Goal: Task Accomplishment & Management: Manage account settings

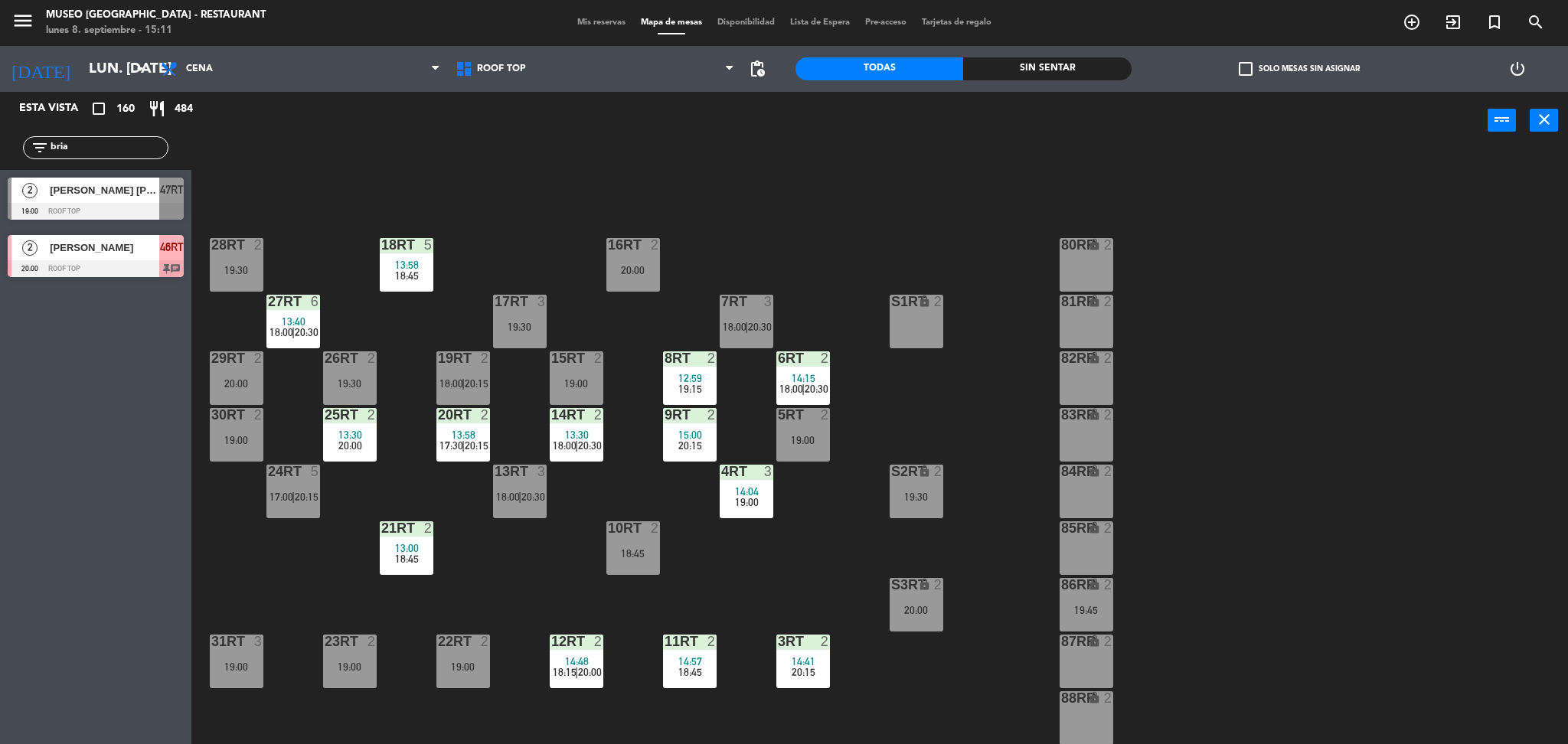
scroll to position [252, 0]
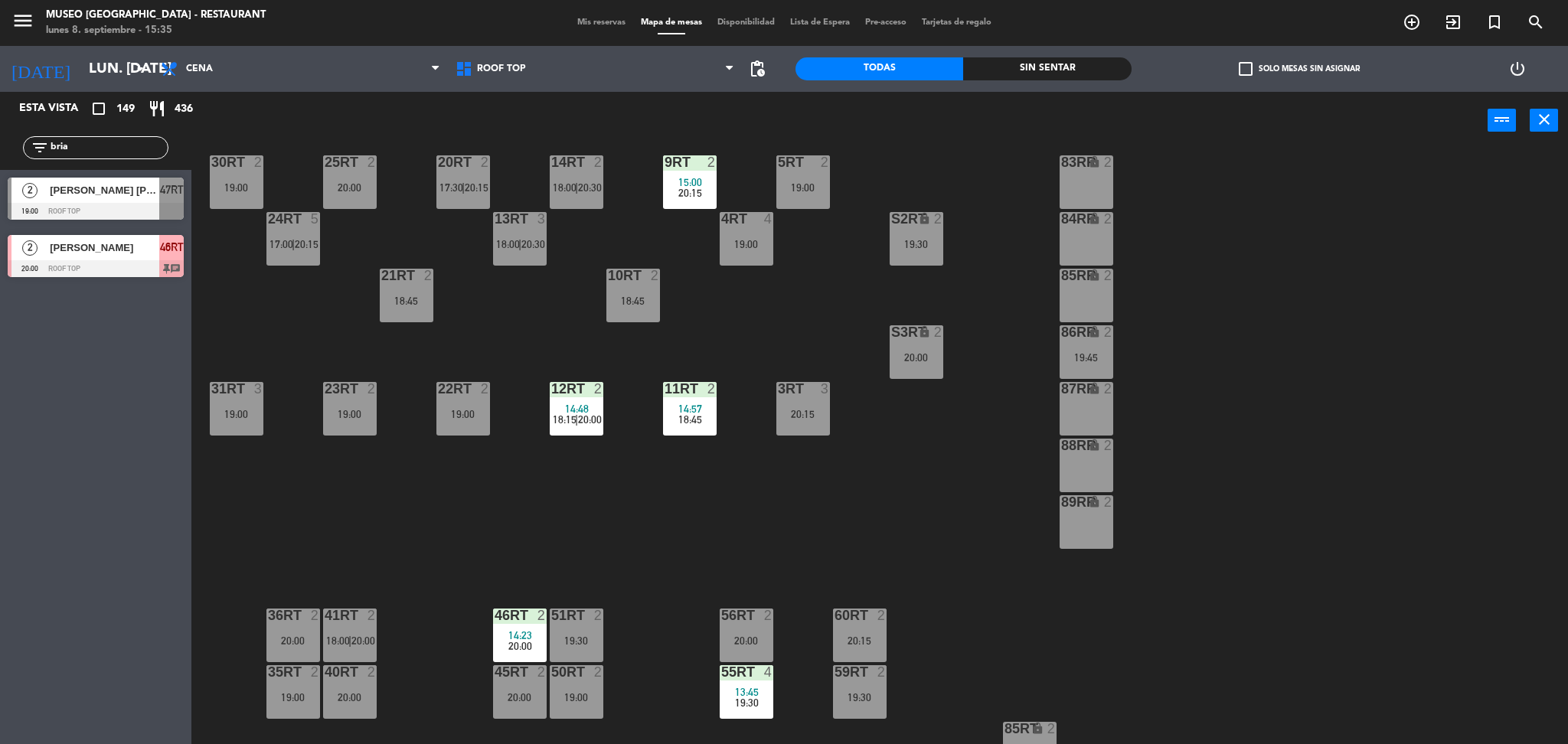
click at [548, 125] on div "power_input close" at bounding box center [839, 121] width 1296 height 58
click at [498, 325] on div "18RT 2 18:45 16RT 2 20:00 28RT 2 19:30 80RR lock 2 27RT 4 18:00 | 20:30 7RT 3 1…" at bounding box center [887, 452] width 1361 height 595
click at [230, 54] on span "Cena" at bounding box center [301, 69] width 295 height 34
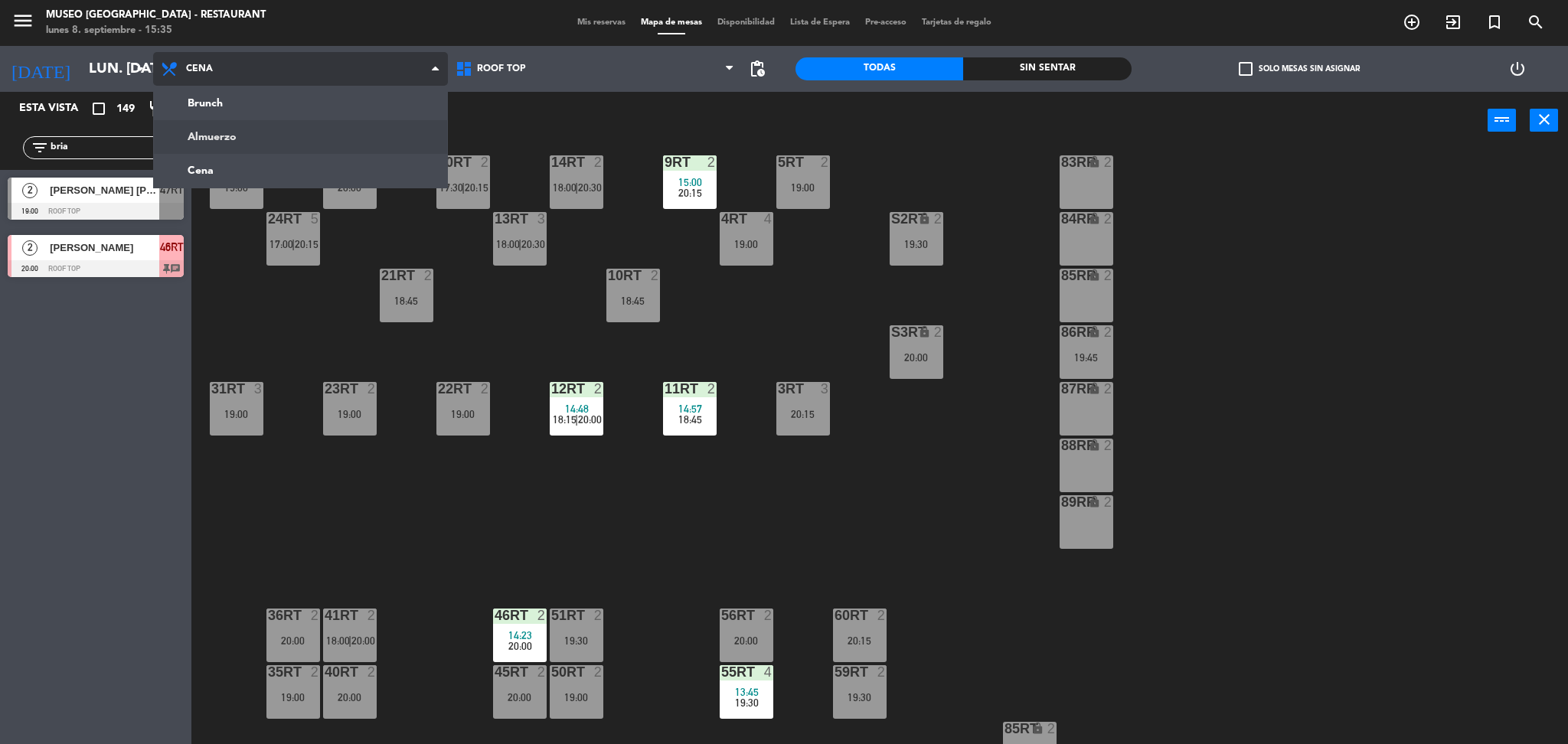
click at [232, 138] on ng-component "menu [GEOGRAPHIC_DATA] - Restaurant lunes 8. septiembre - 15:35 Mis reservas Ma…" at bounding box center [784, 375] width 1568 height 749
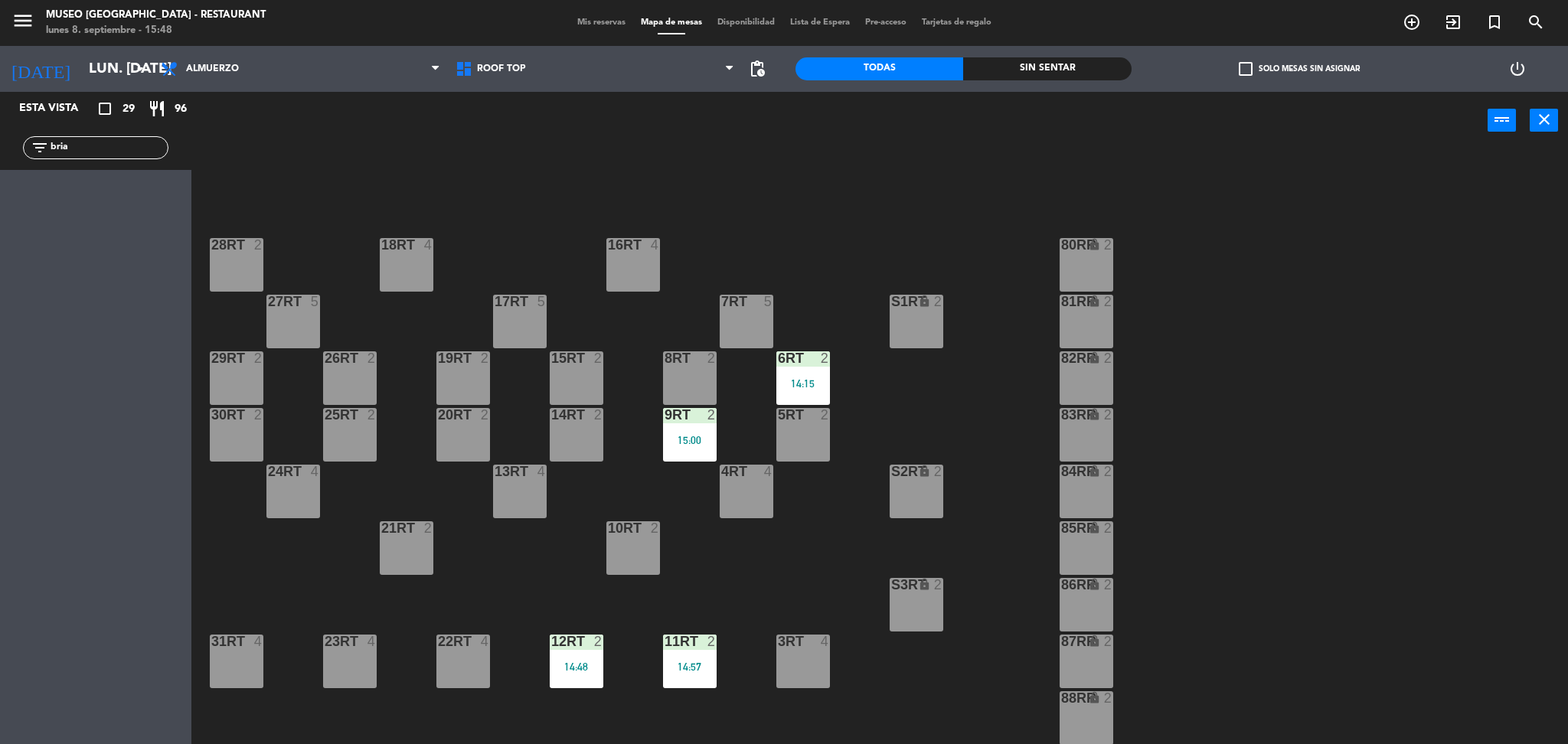
scroll to position [193, 0]
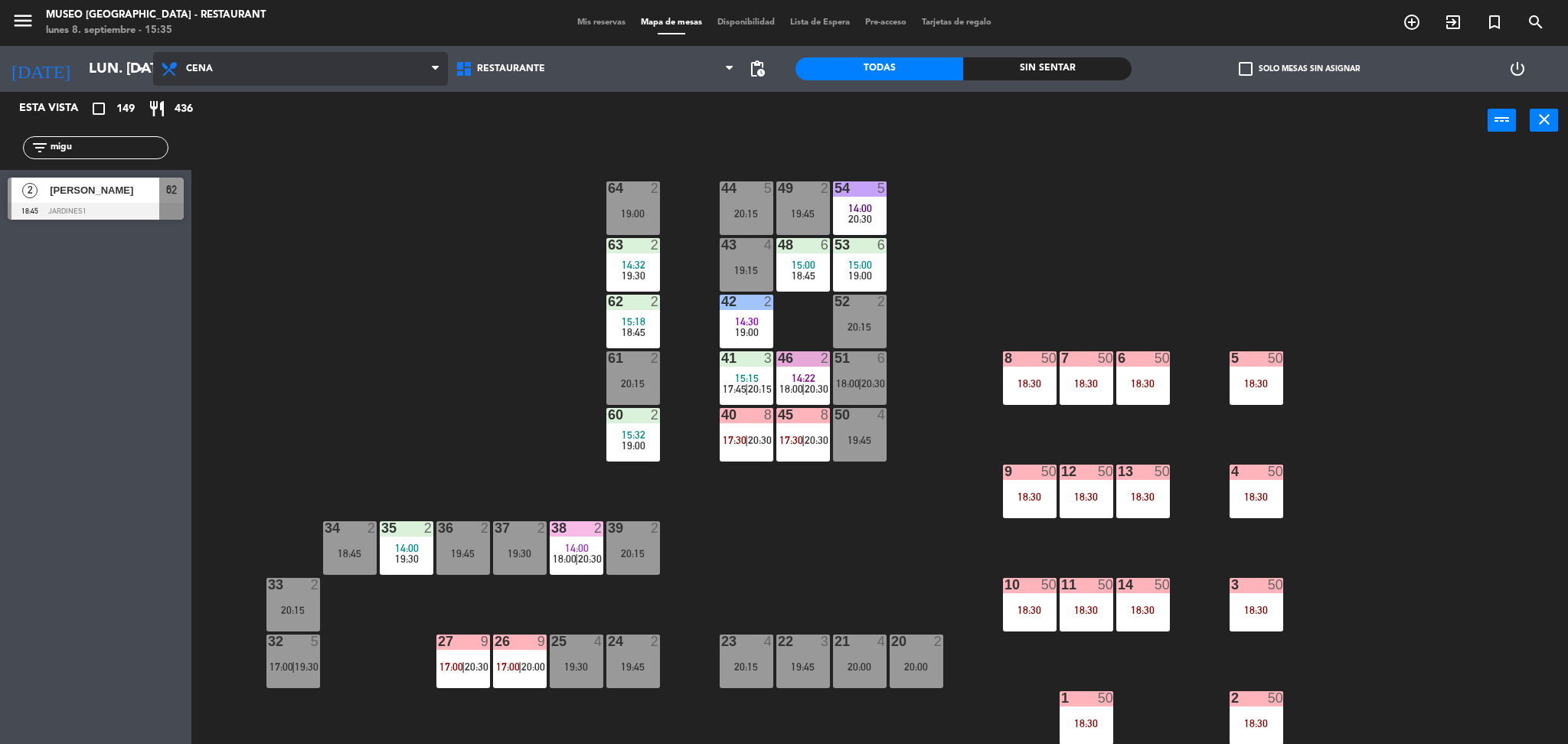
click at [276, 62] on span "Cena" at bounding box center [301, 69] width 295 height 34
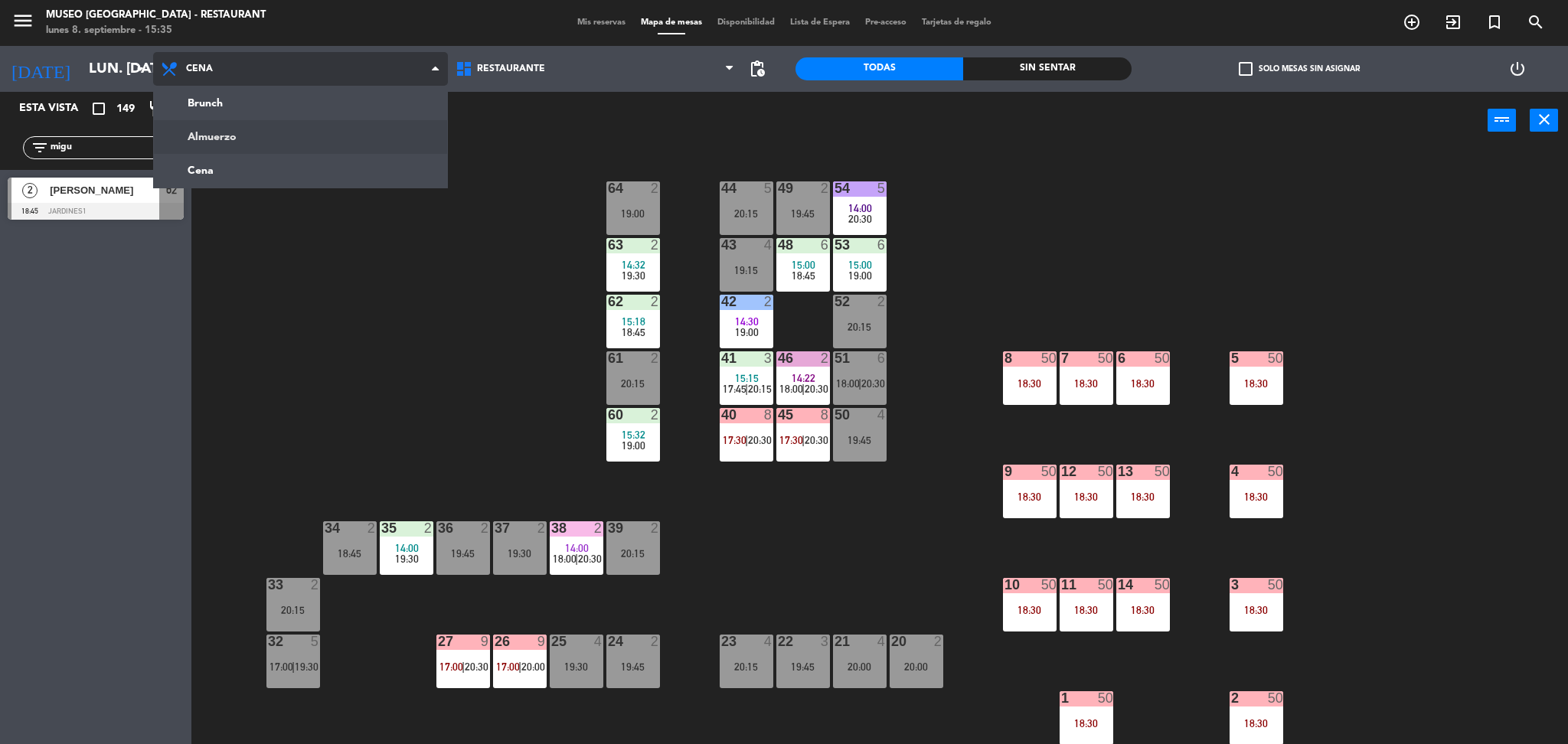
click at [251, 144] on ng-component "menu [GEOGRAPHIC_DATA] - Restaurant lunes 8. septiembre - 15:35 Mis reservas Ma…" at bounding box center [784, 375] width 1568 height 749
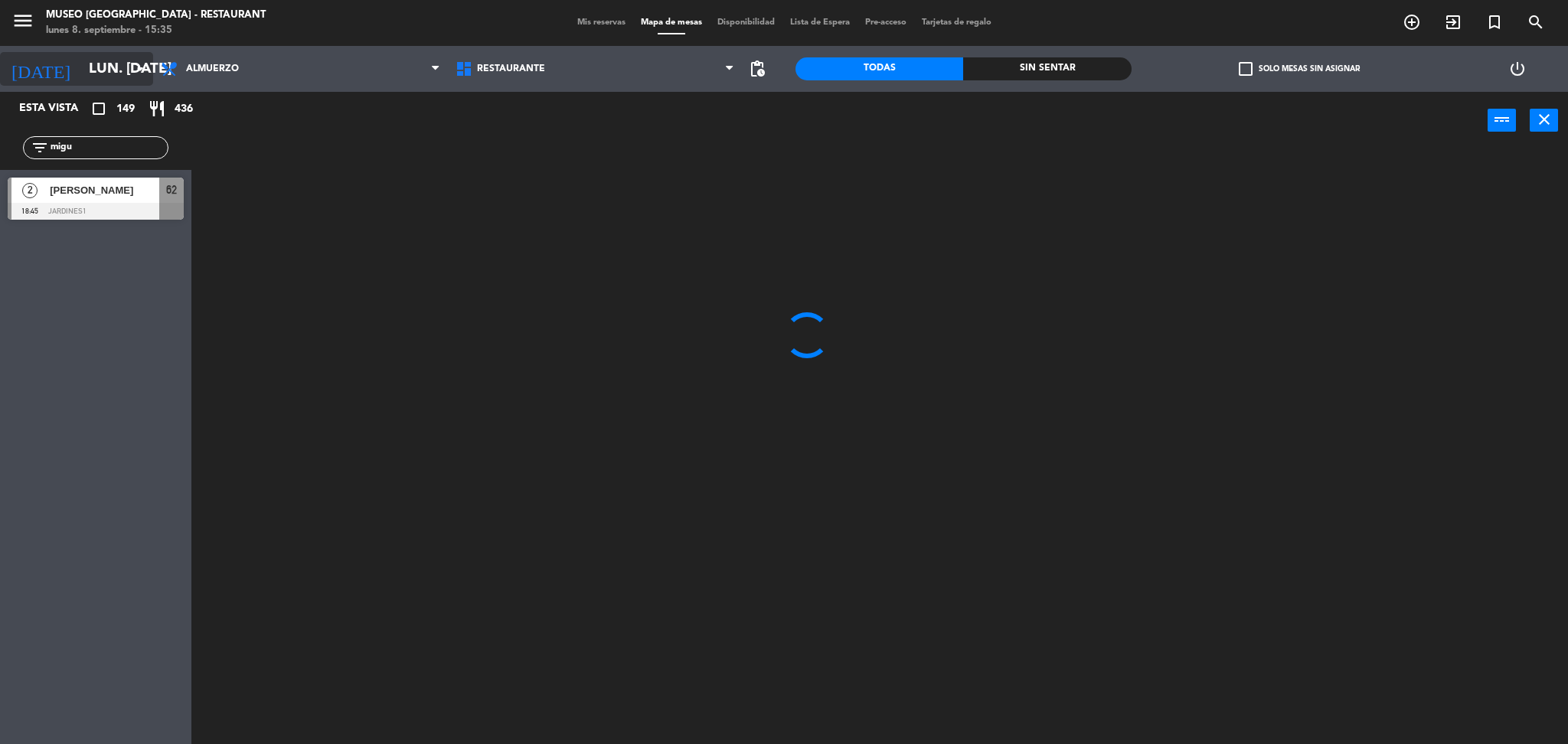
click at [108, 63] on input "lun. [DATE]" at bounding box center [173, 69] width 185 height 32
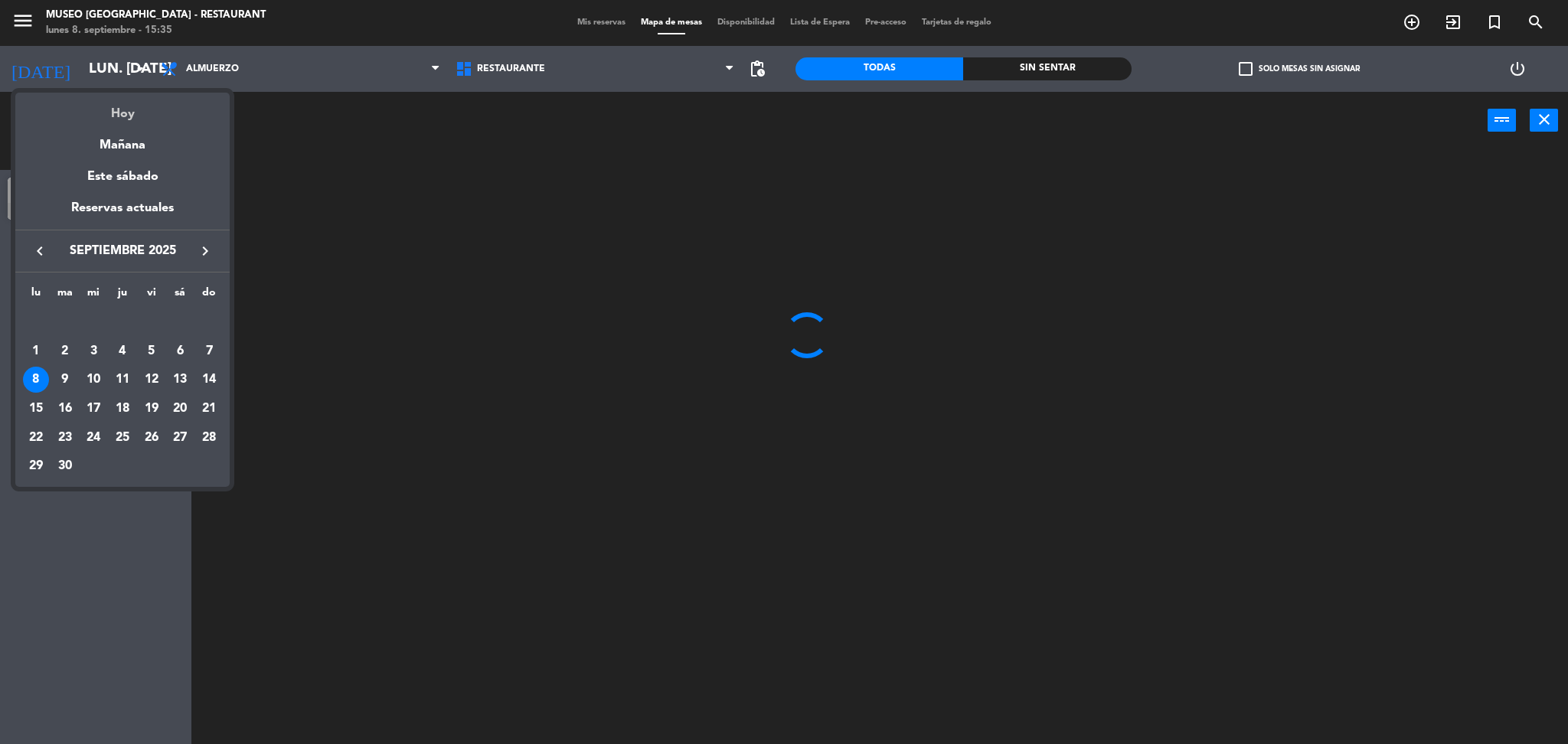
click at [119, 105] on div "Hoy" at bounding box center [122, 108] width 214 height 31
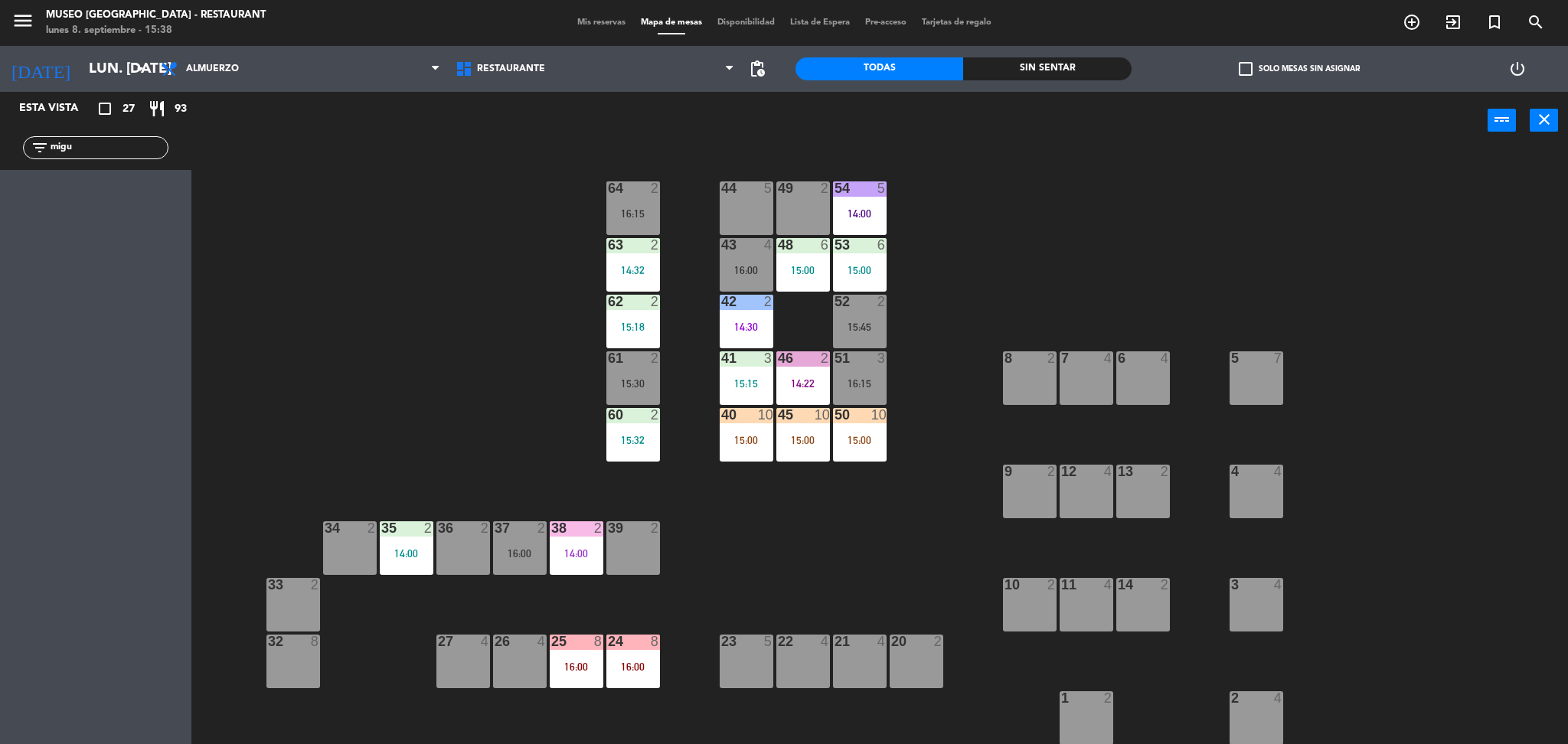
drag, startPoint x: 84, startPoint y: 149, endPoint x: 0, endPoint y: 120, distance: 88.9
click at [0, 120] on div "Esta vista crop_square 27 restaurant 93 filter_list migu" at bounding box center [95, 131] width 192 height 78
type input "TRE"
click at [434, 262] on div "44 5 49 2 54 5 14:00 64 2 16:15 48 6 15:00 53 6 15:00 63 2 14:32 43 4 16:00 62 …" at bounding box center [887, 452] width 1361 height 595
click at [122, 200] on div "[PERSON_NAME][GEOGRAPHIC_DATA]" at bounding box center [104, 190] width 111 height 25
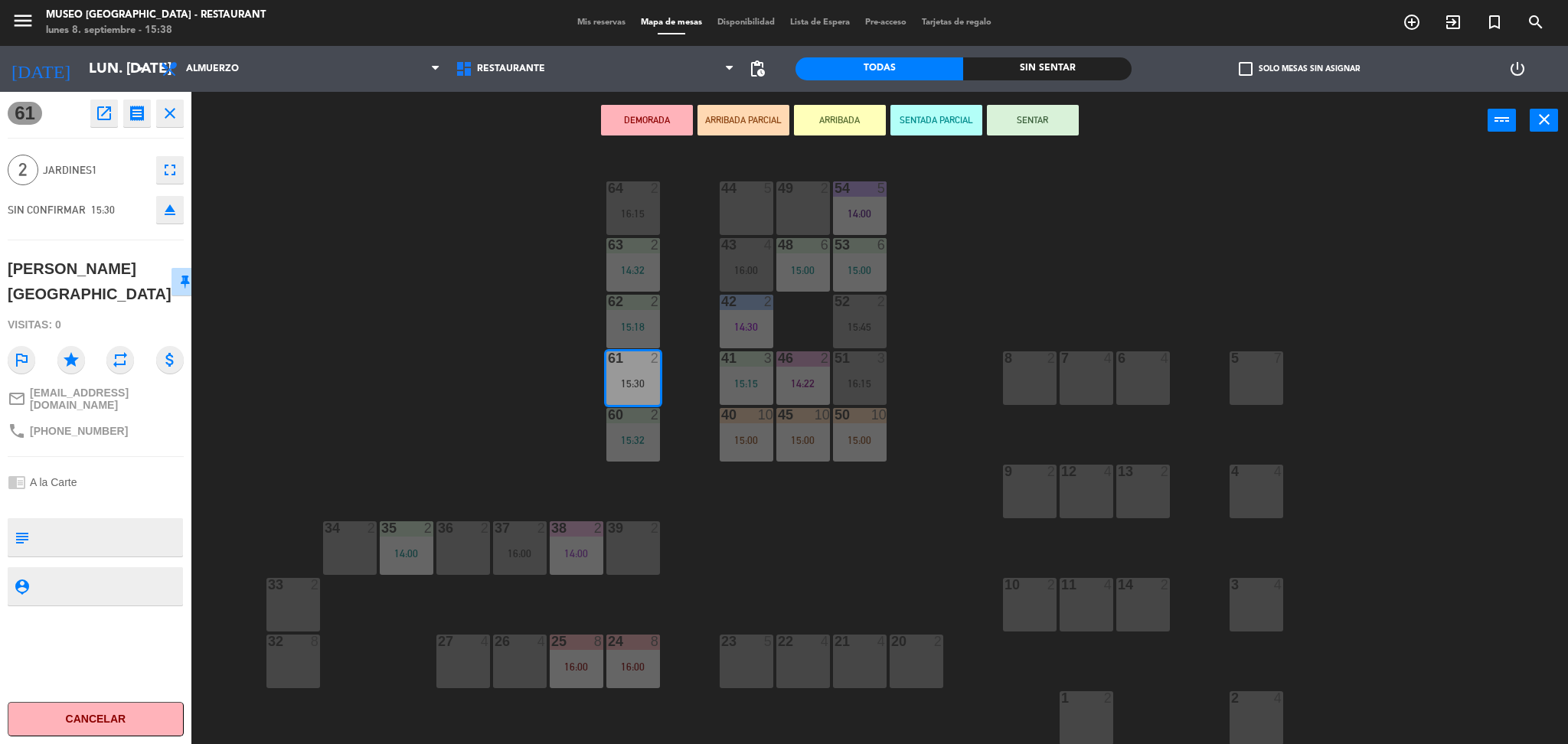
click at [142, 521] on textarea at bounding box center [108, 537] width 146 height 32
click at [764, 101] on div "DEMORADA ARRIBADA PARCIAL ARRIBADA SENTADA PARCIAL SENTAR power_input close" at bounding box center [839, 121] width 1296 height 58
click at [759, 124] on button "ARRIBADA PARCIAL" at bounding box center [744, 120] width 92 height 30
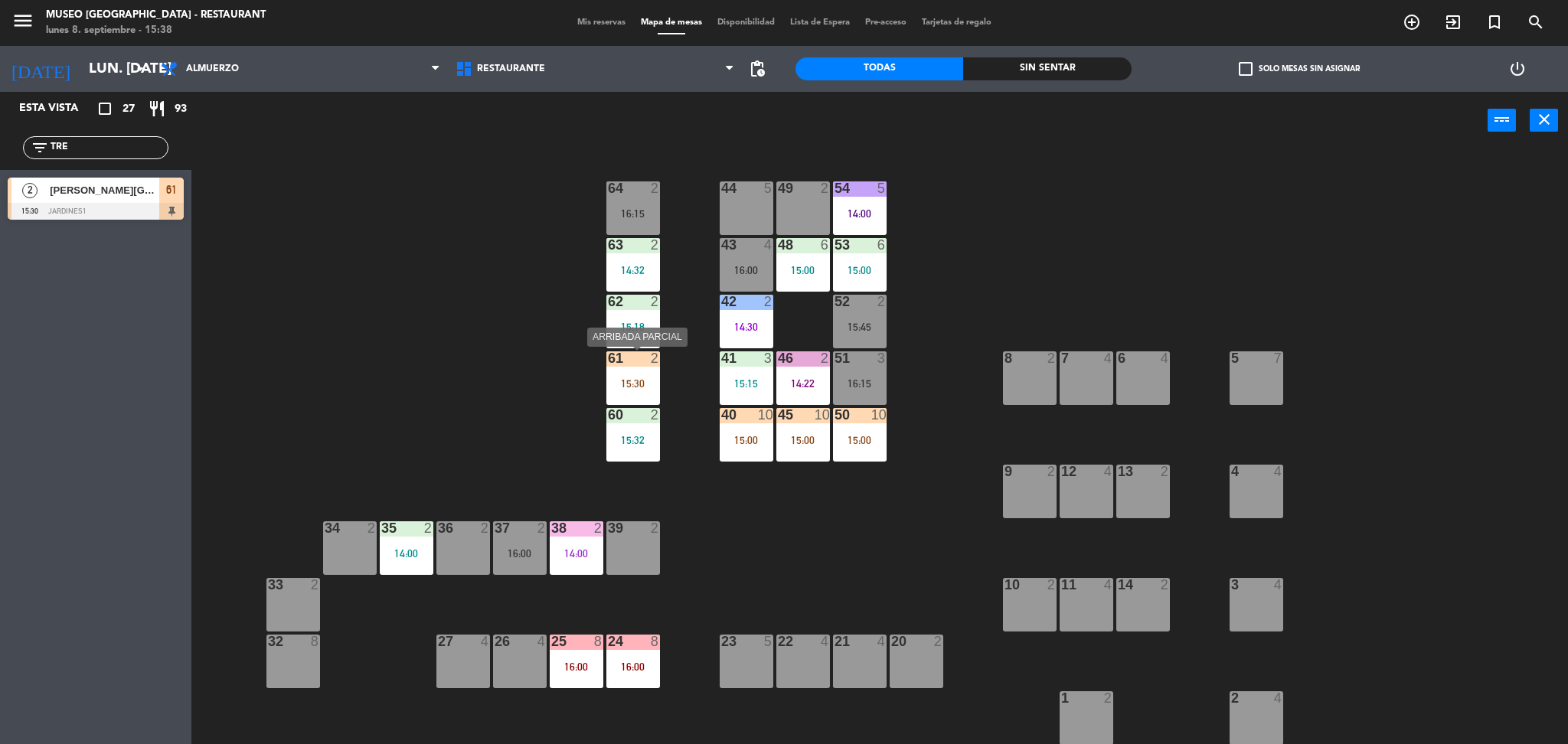
click at [643, 362] on div at bounding box center [632, 358] width 25 height 14
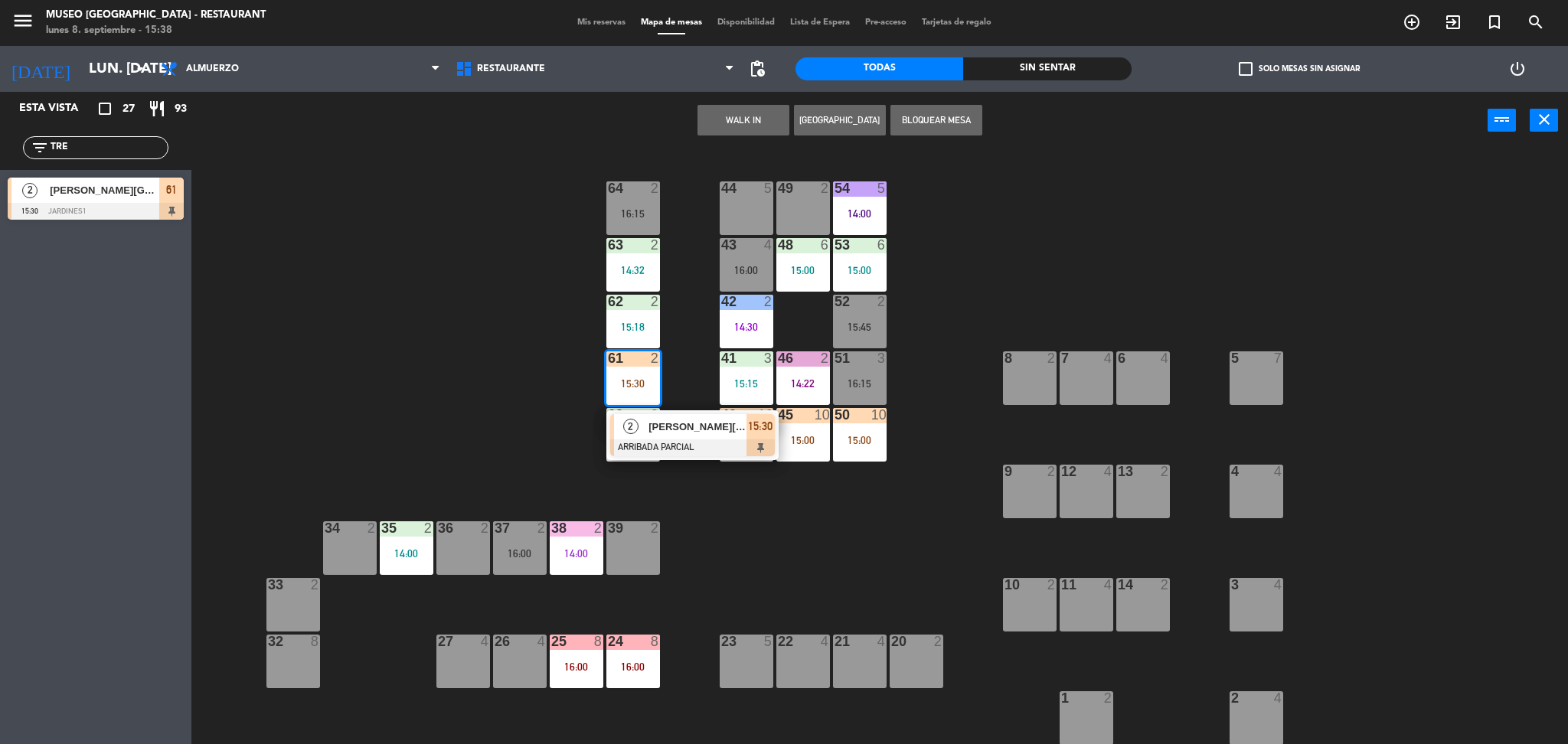
click at [686, 417] on div "[PERSON_NAME][GEOGRAPHIC_DATA]" at bounding box center [696, 427] width 100 height 25
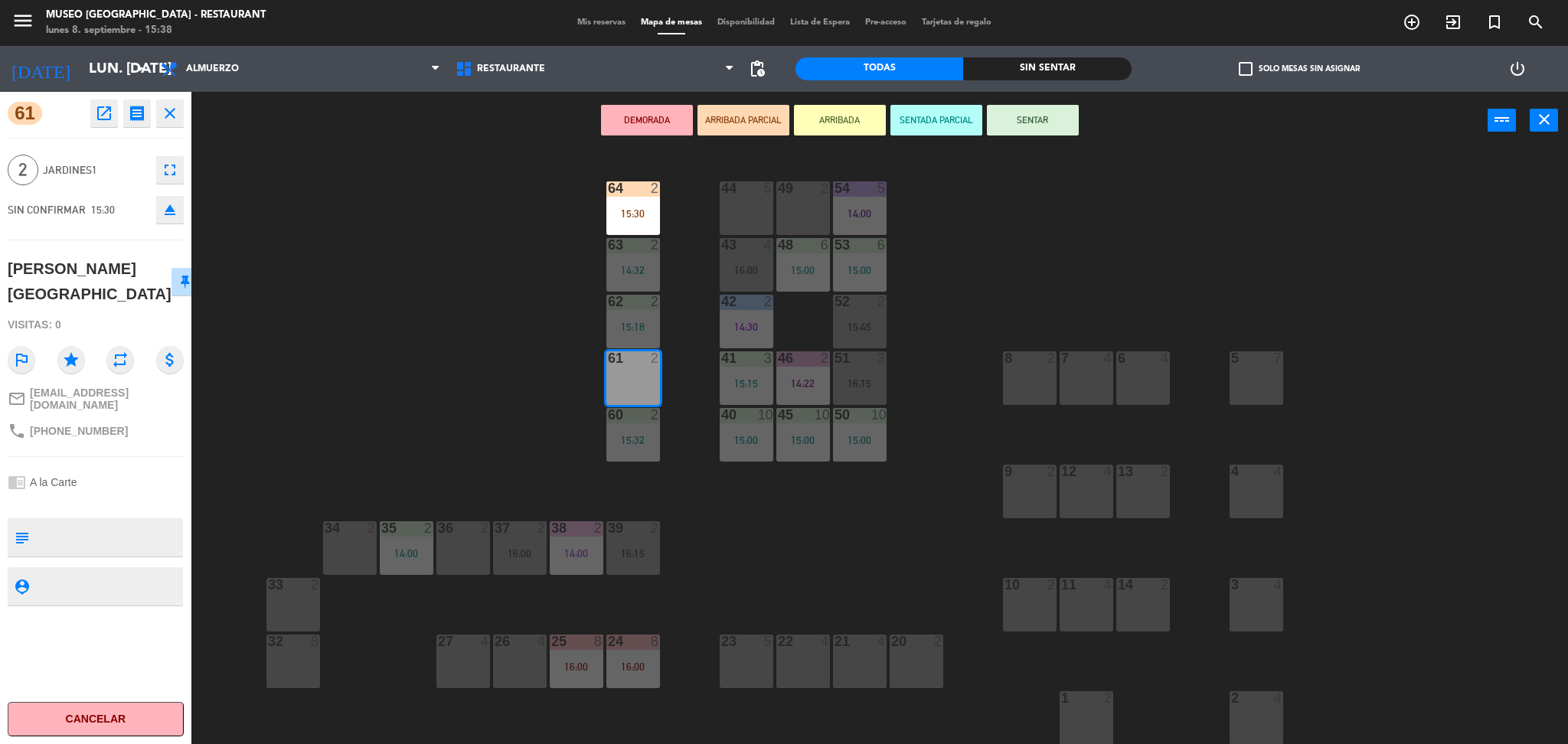
click at [497, 375] on div "44 5 49 2 54 5 14:00 64 2 15:30 48 6 15:00 53 6 15:00 63 2 14:32 43 4 16:00 62 …" at bounding box center [887, 452] width 1361 height 595
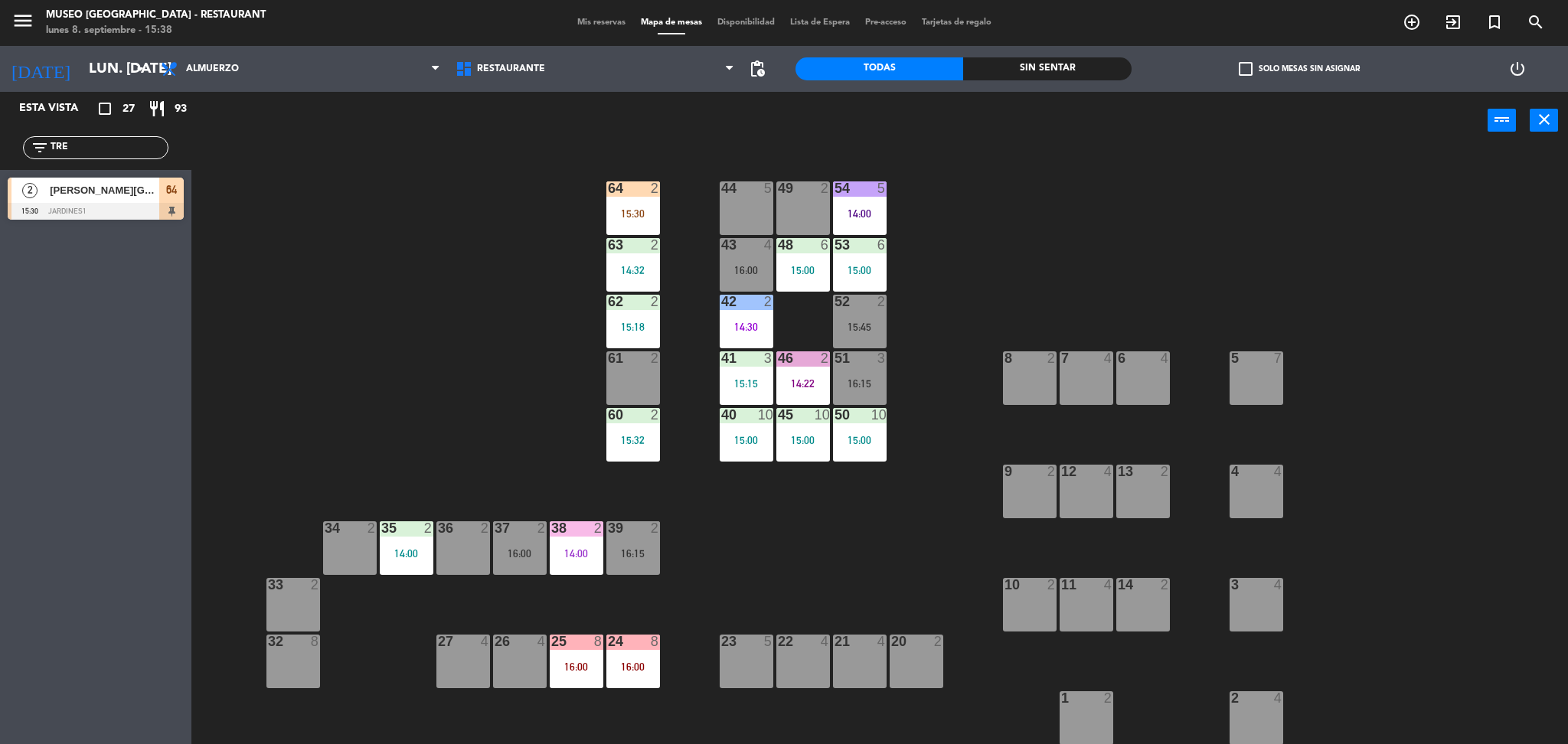
click at [621, 215] on div "15:30" at bounding box center [634, 213] width 54 height 10
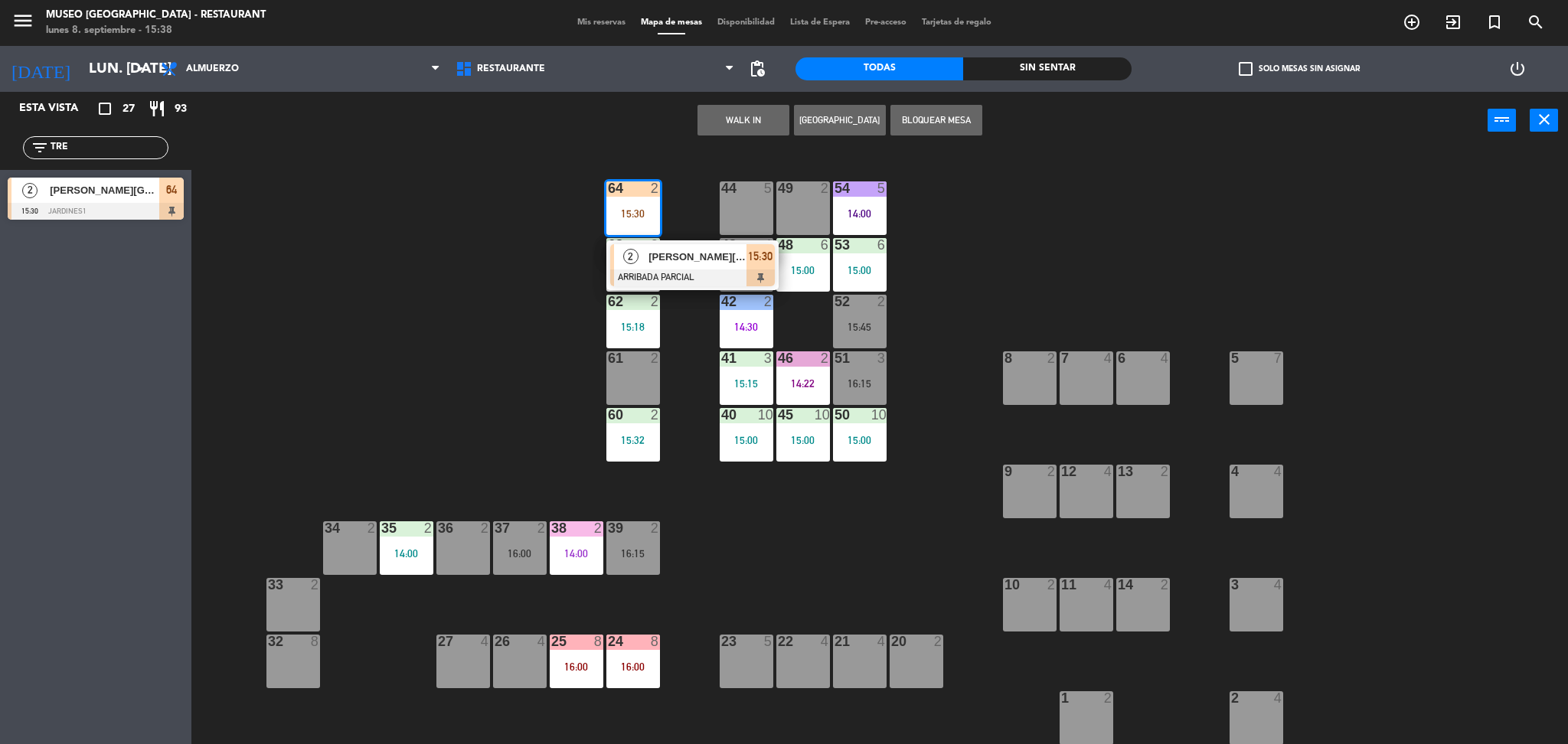
click at [638, 279] on div at bounding box center [693, 277] width 165 height 16
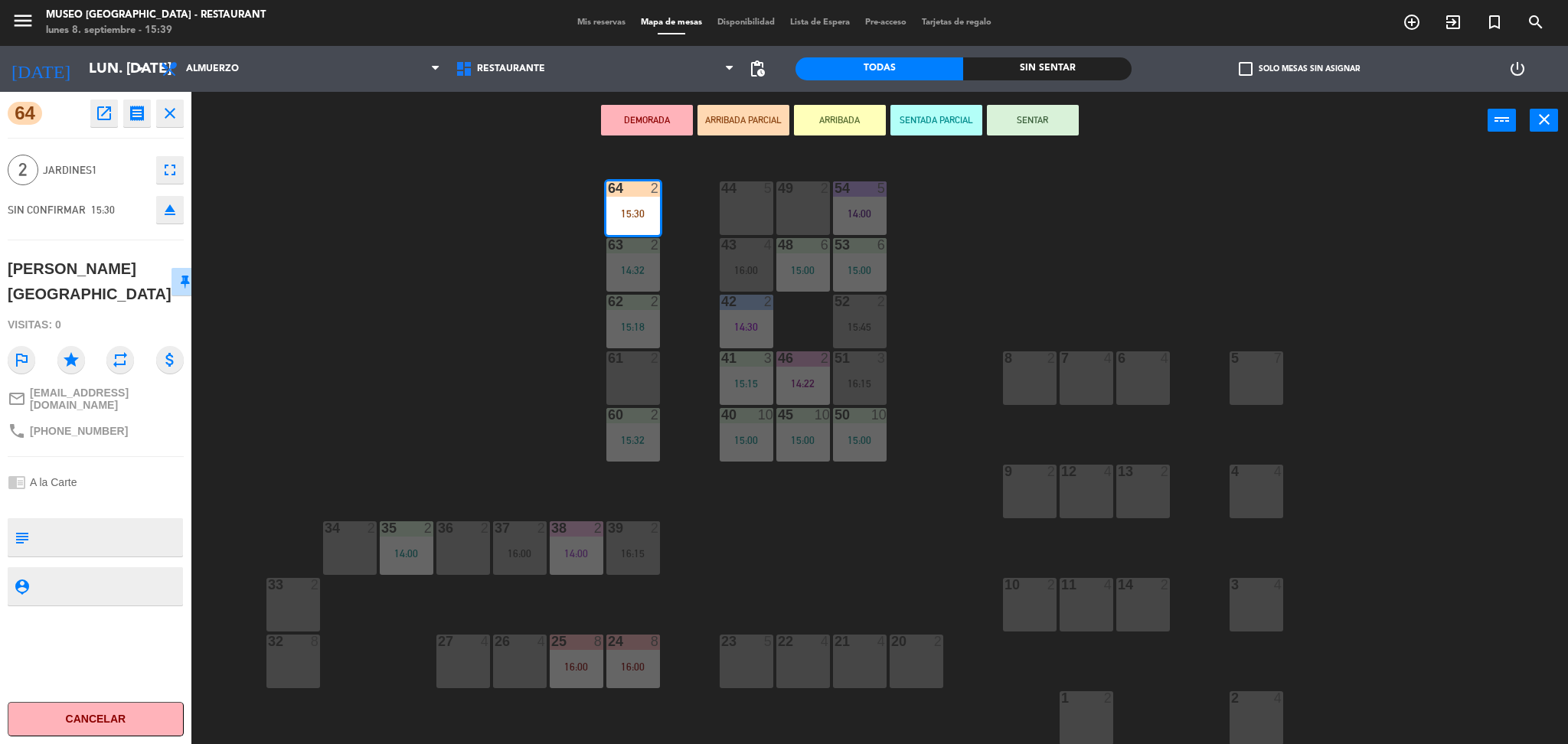
click at [375, 397] on div "44 5 49 2 54 5 14:00 64 2 15:30 48 6 15:00 53 6 15:00 63 2 14:32 43 4 16:00 62 …" at bounding box center [887, 452] width 1361 height 595
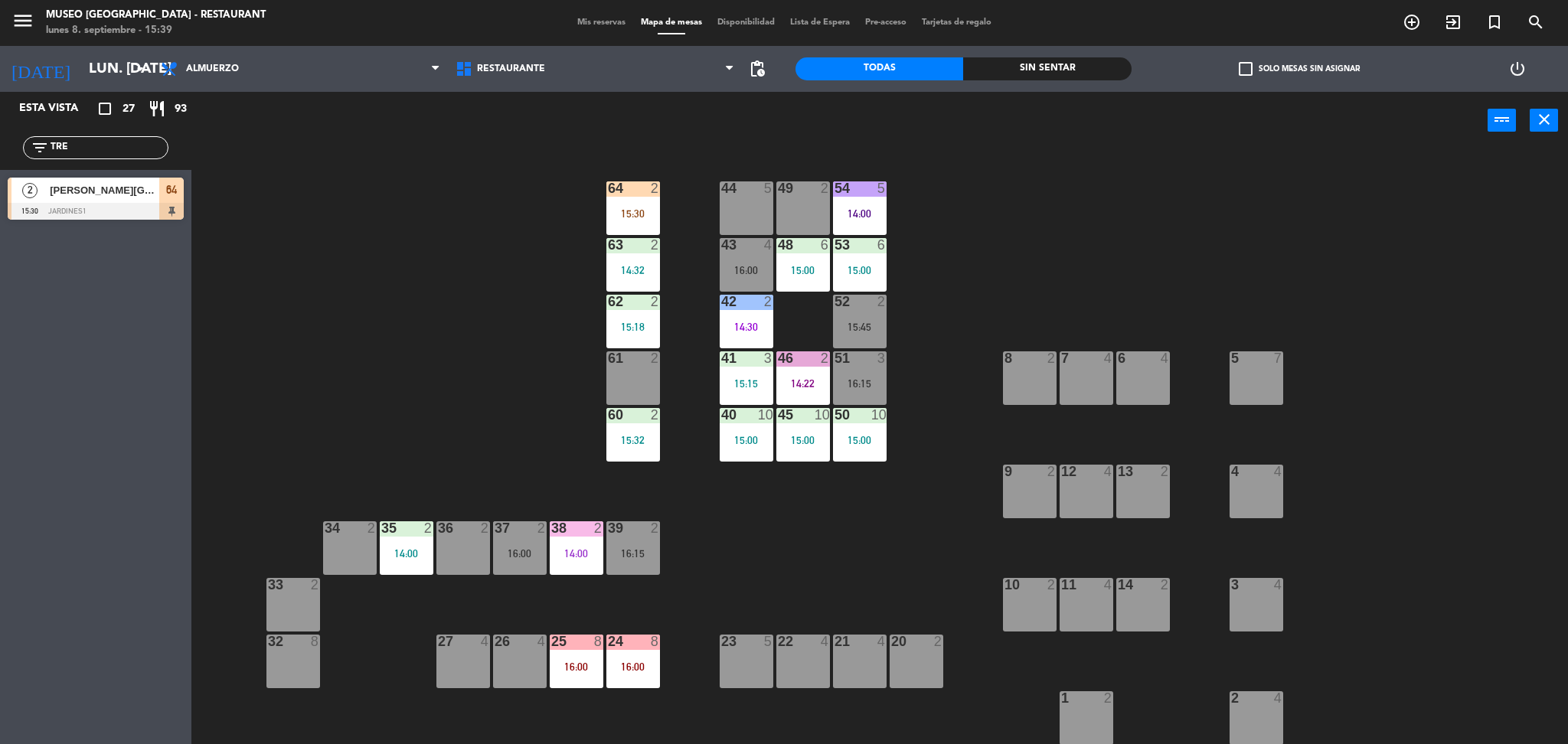
click at [482, 414] on div "44 5 49 2 54 5 14:00 64 2 15:30 48 6 15:00 53 6 15:00 63 2 14:32 43 4 16:00 62 …" at bounding box center [887, 452] width 1361 height 595
click at [608, 192] on div "64" at bounding box center [608, 188] width 1 height 14
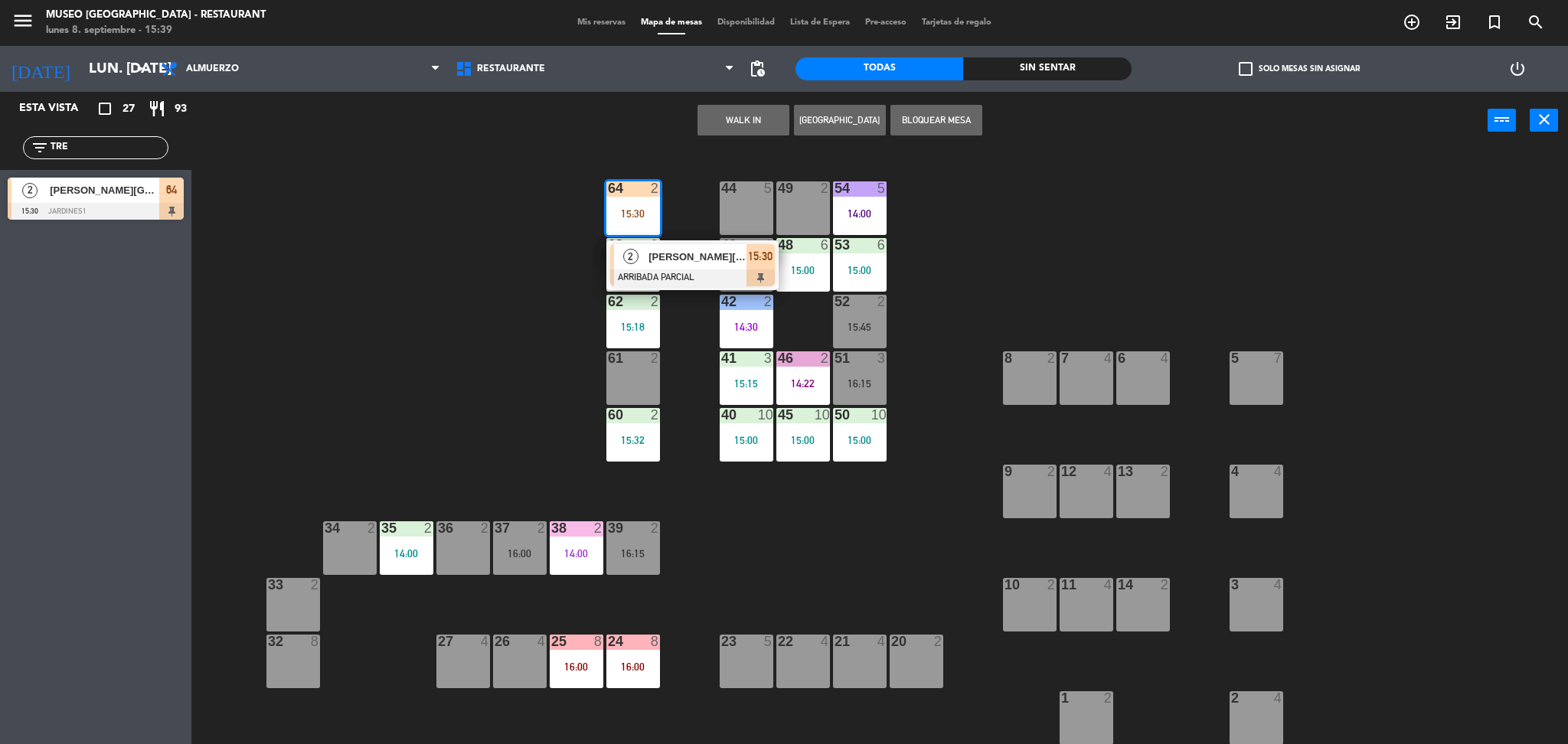
click at [637, 271] on div at bounding box center [693, 277] width 165 height 16
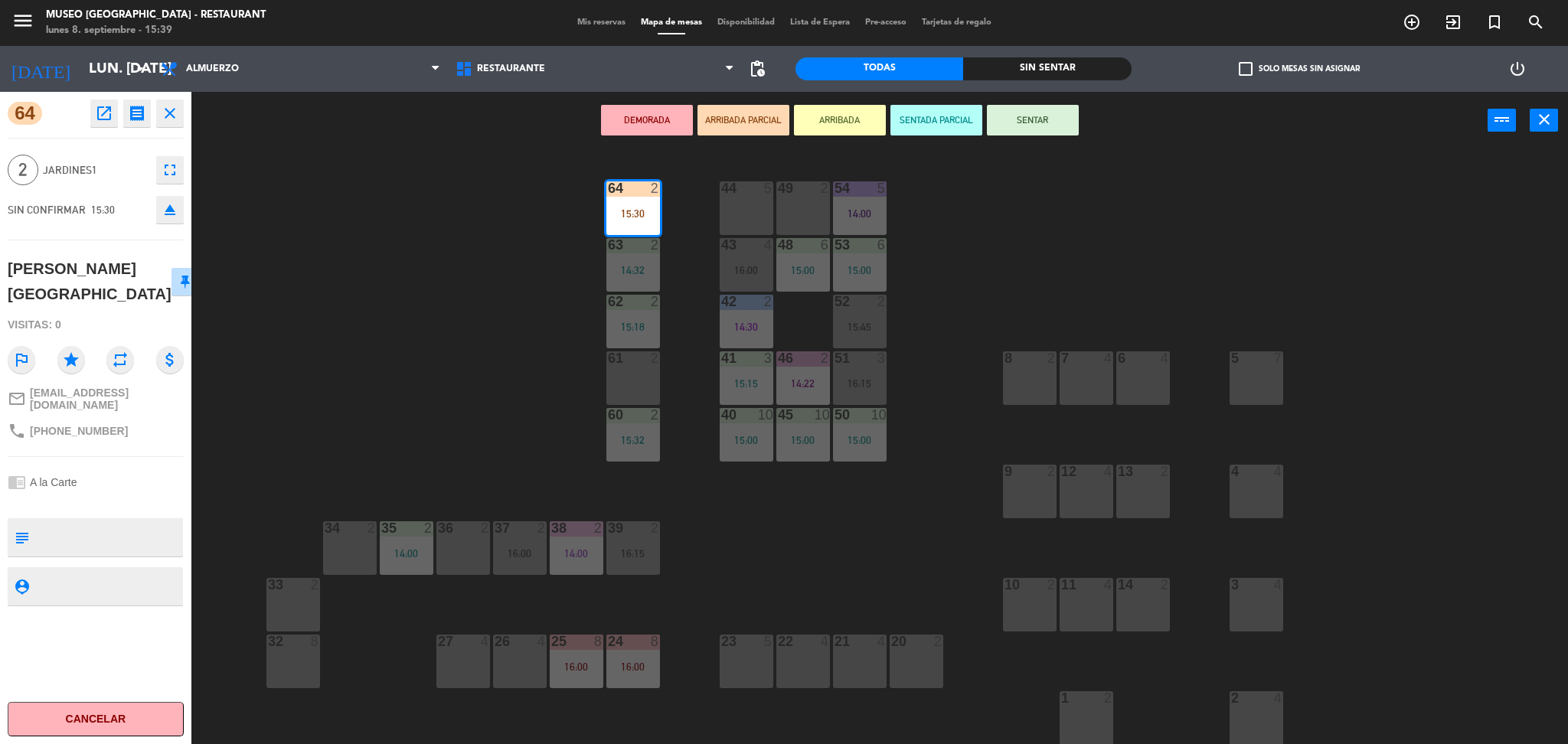
click at [410, 345] on div "44 5 49 2 54 5 14:00 64 2 15:30 48 6 15:00 53 6 15:00 63 2 14:32 43 4 16:00 62 …" at bounding box center [887, 452] width 1361 height 595
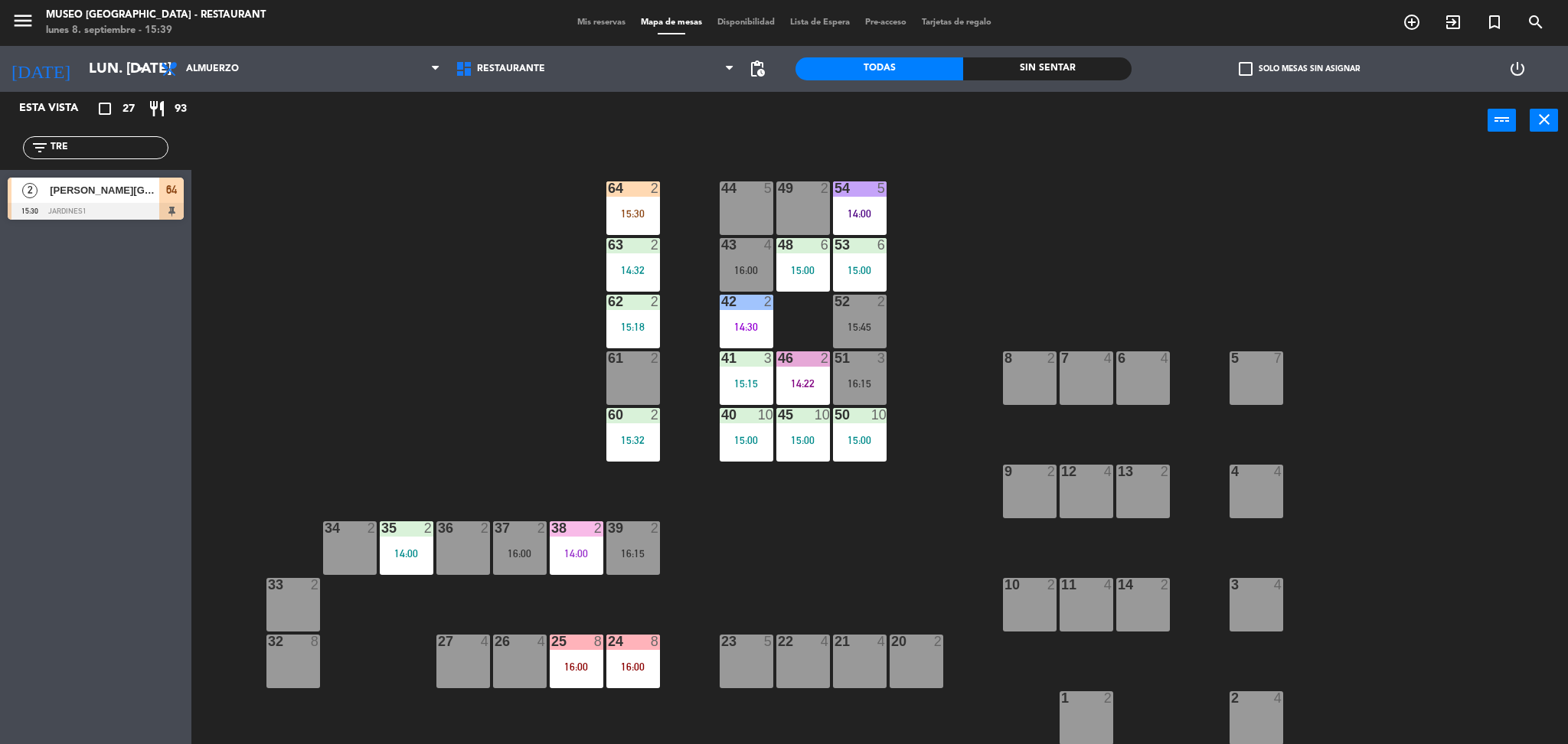
click at [613, 219] on div "15:30" at bounding box center [634, 213] width 54 height 10
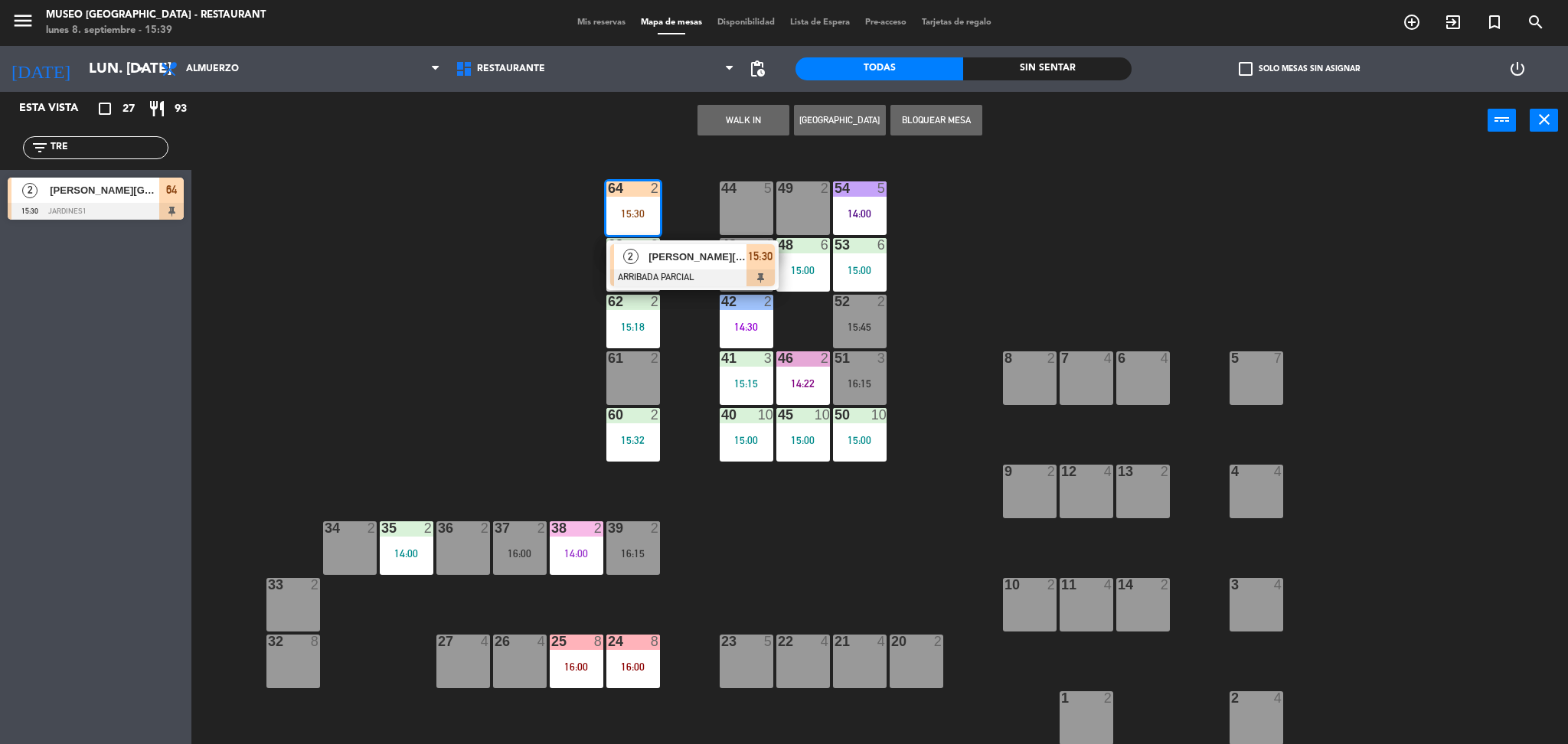
click at [615, 252] on div "2" at bounding box center [630, 257] width 33 height 25
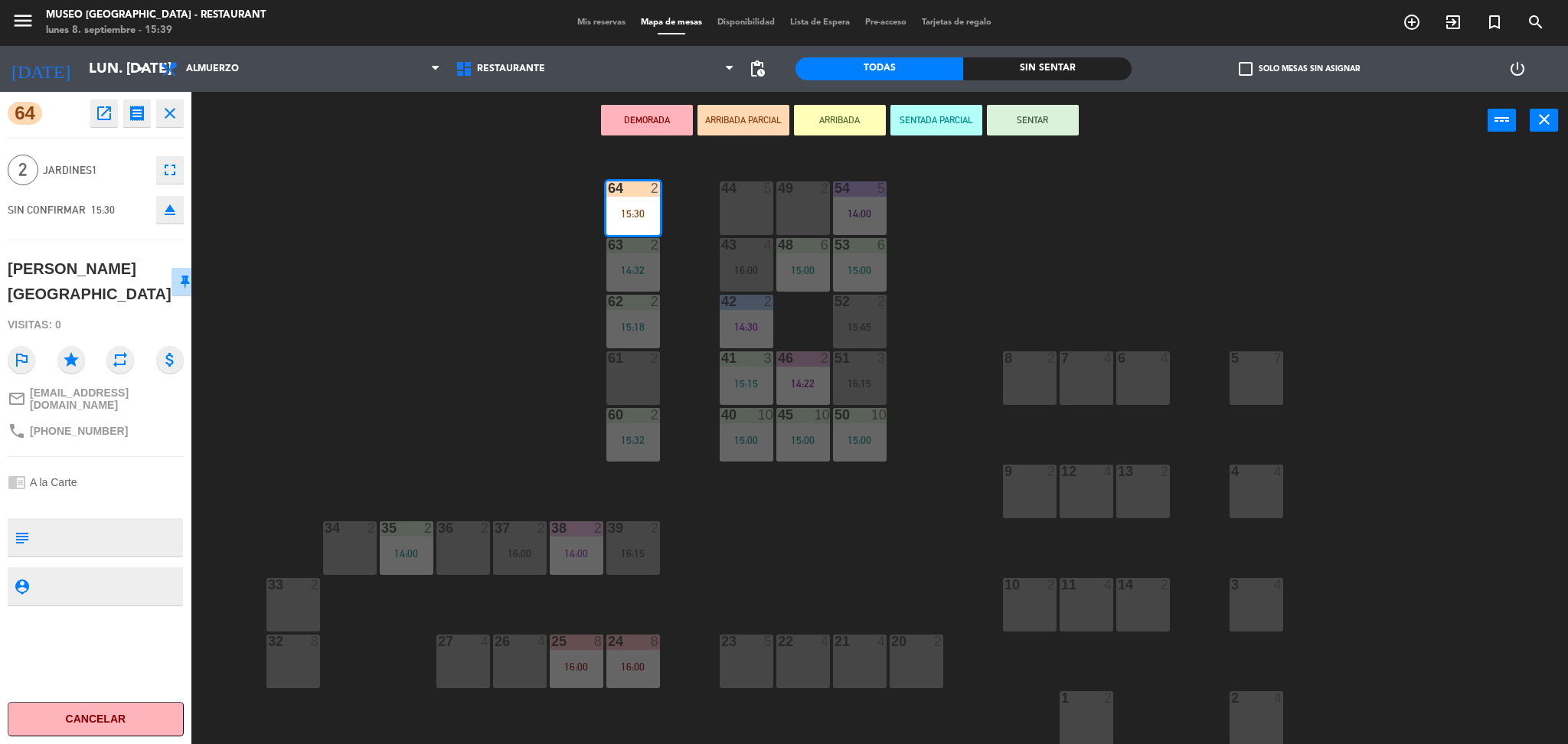
click at [383, 361] on div "44 5 49 2 54 5 14:00 64 2 15:30 48 6 15:00 53 6 15:00 63 2 14:32 43 4 16:00 62 …" at bounding box center [887, 452] width 1361 height 595
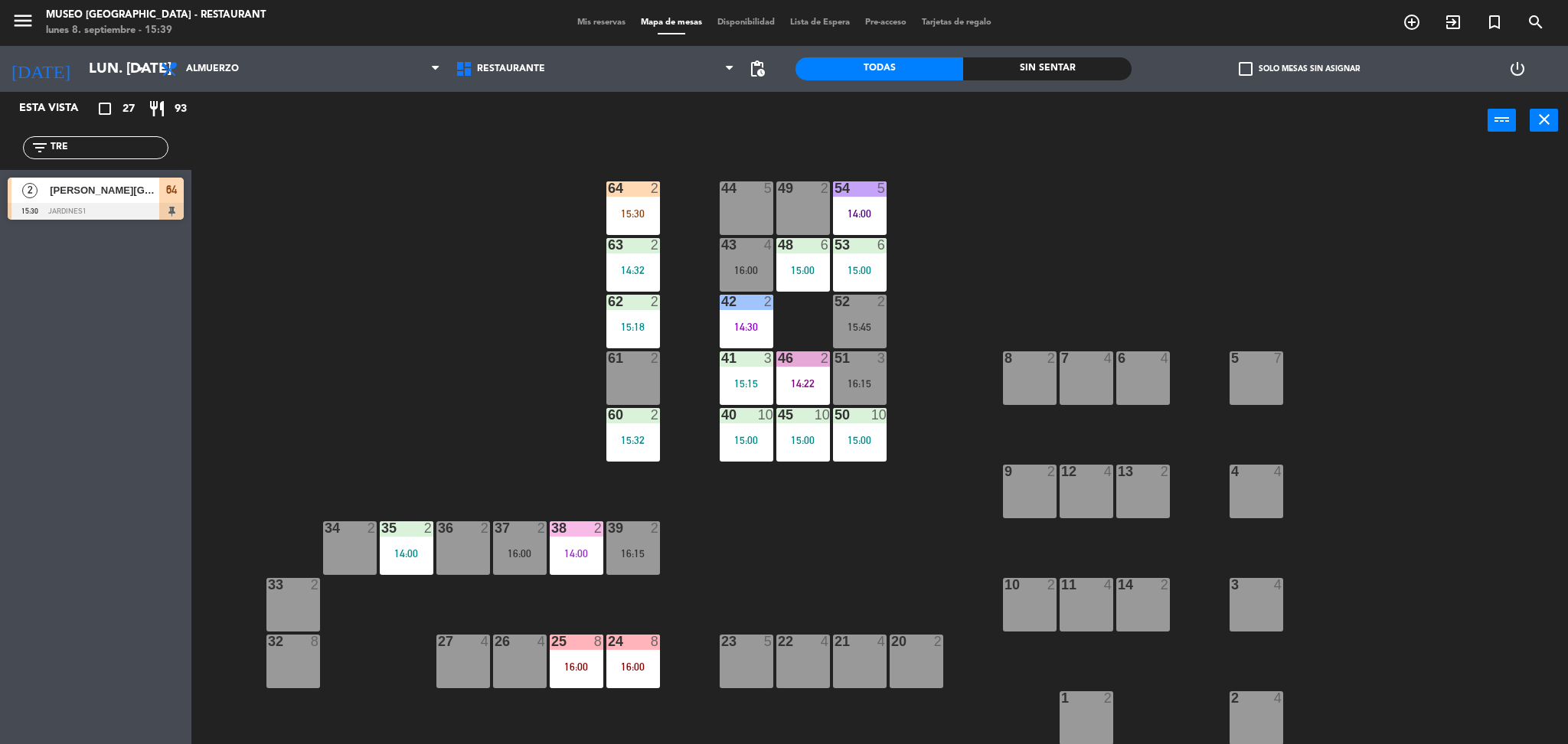
click at [588, 216] on div "44 5 49 2 54 5 14:00 64 2 15:30 48 6 15:00 53 6 15:00 63 2 14:32 43 4 16:00 62 …" at bounding box center [887, 452] width 1361 height 595
drag, startPoint x: 80, startPoint y: 140, endPoint x: 0, endPoint y: 86, distance: 96.5
click at [0, 86] on ng-component "menu [GEOGRAPHIC_DATA] - Restaurant lunes 8. septiembre - 15:39 Mis reservas Ma…" at bounding box center [784, 375] width 1568 height 749
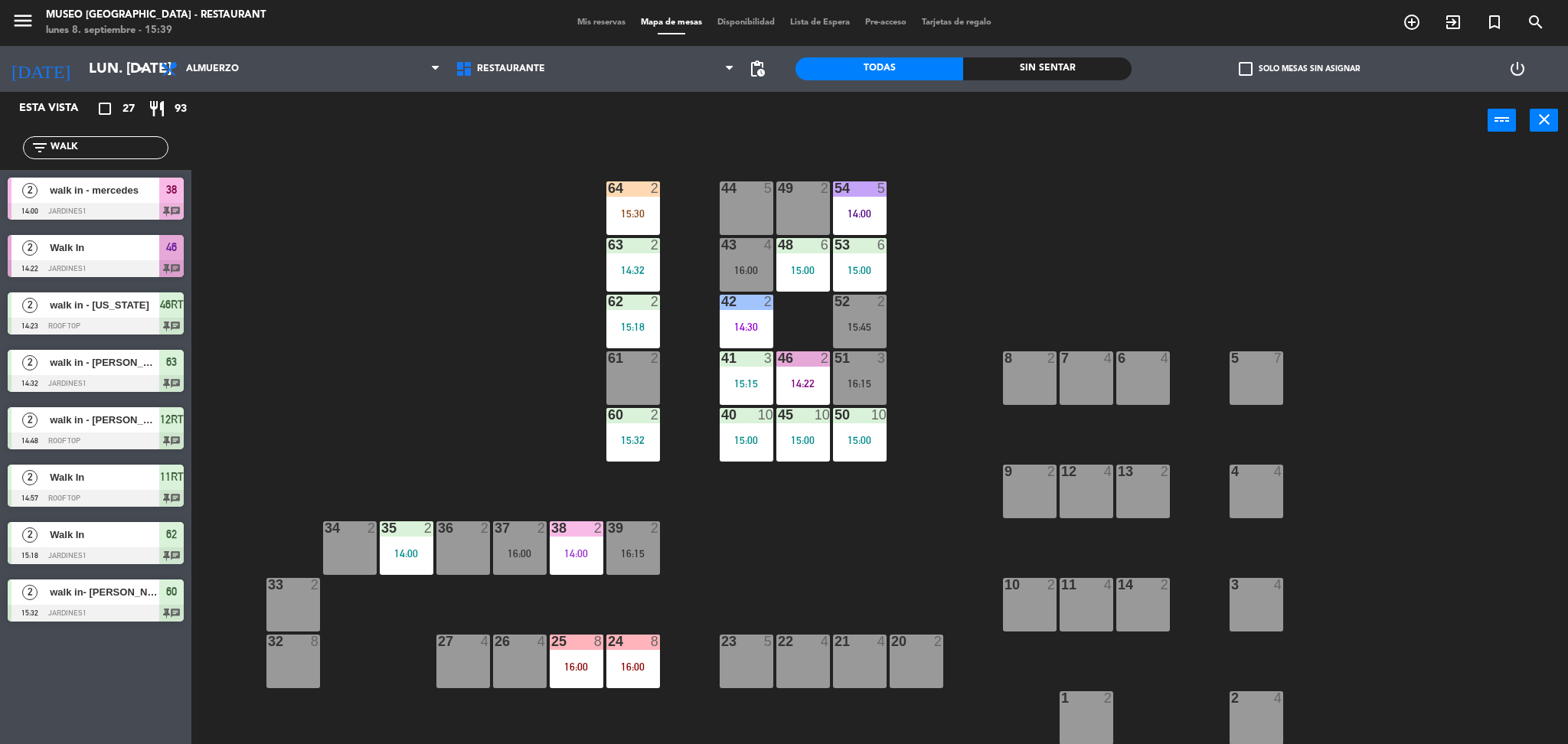
type input "WALK"
click at [134, 604] on div "walk in- [PERSON_NAME]" at bounding box center [104, 592] width 111 height 25
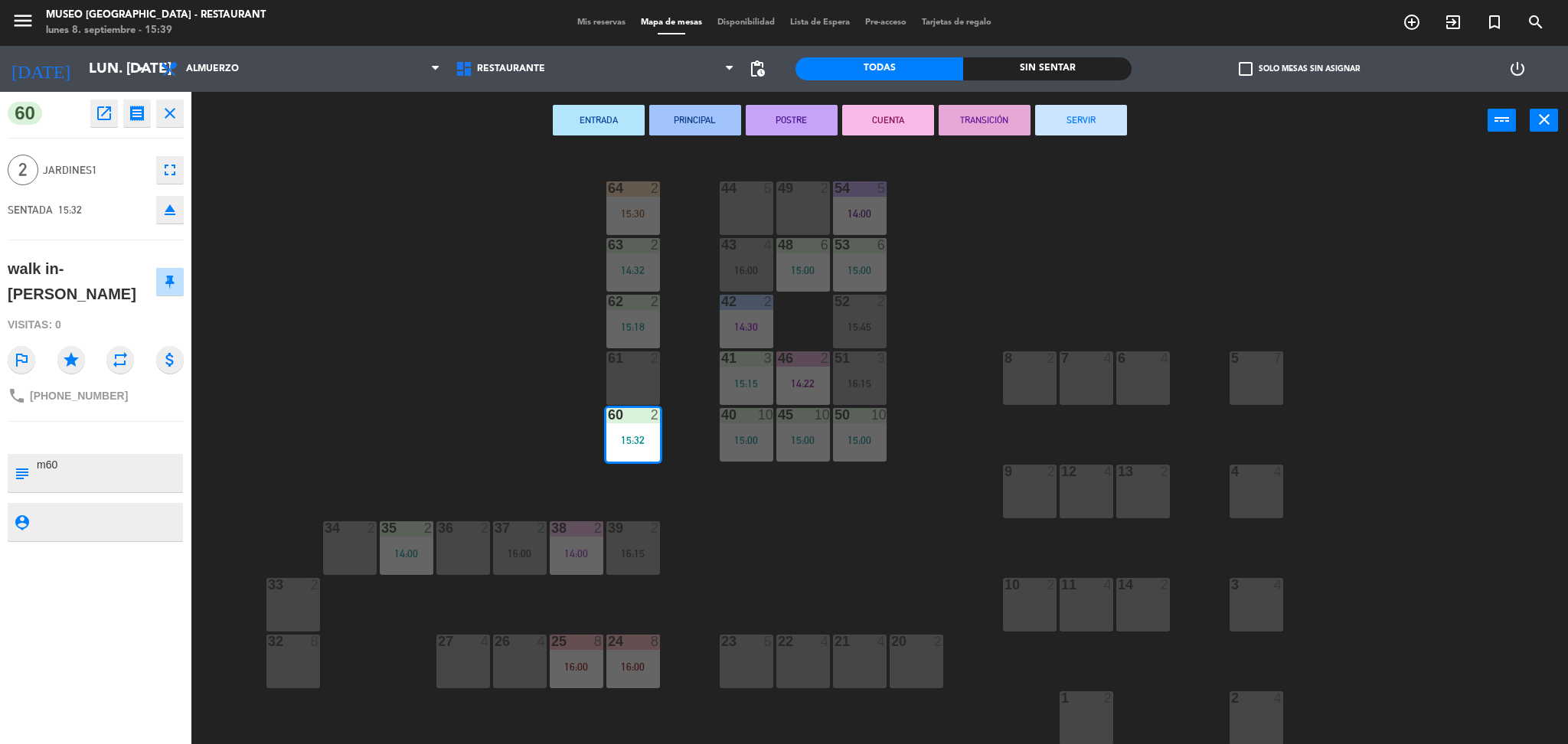
click at [254, 350] on div "44 5 49 2 54 5 14:00 64 2 15:30 48 6 15:00 53 6 15:00 63 2 14:32 43 4 16:00 62 …" at bounding box center [887, 452] width 1361 height 595
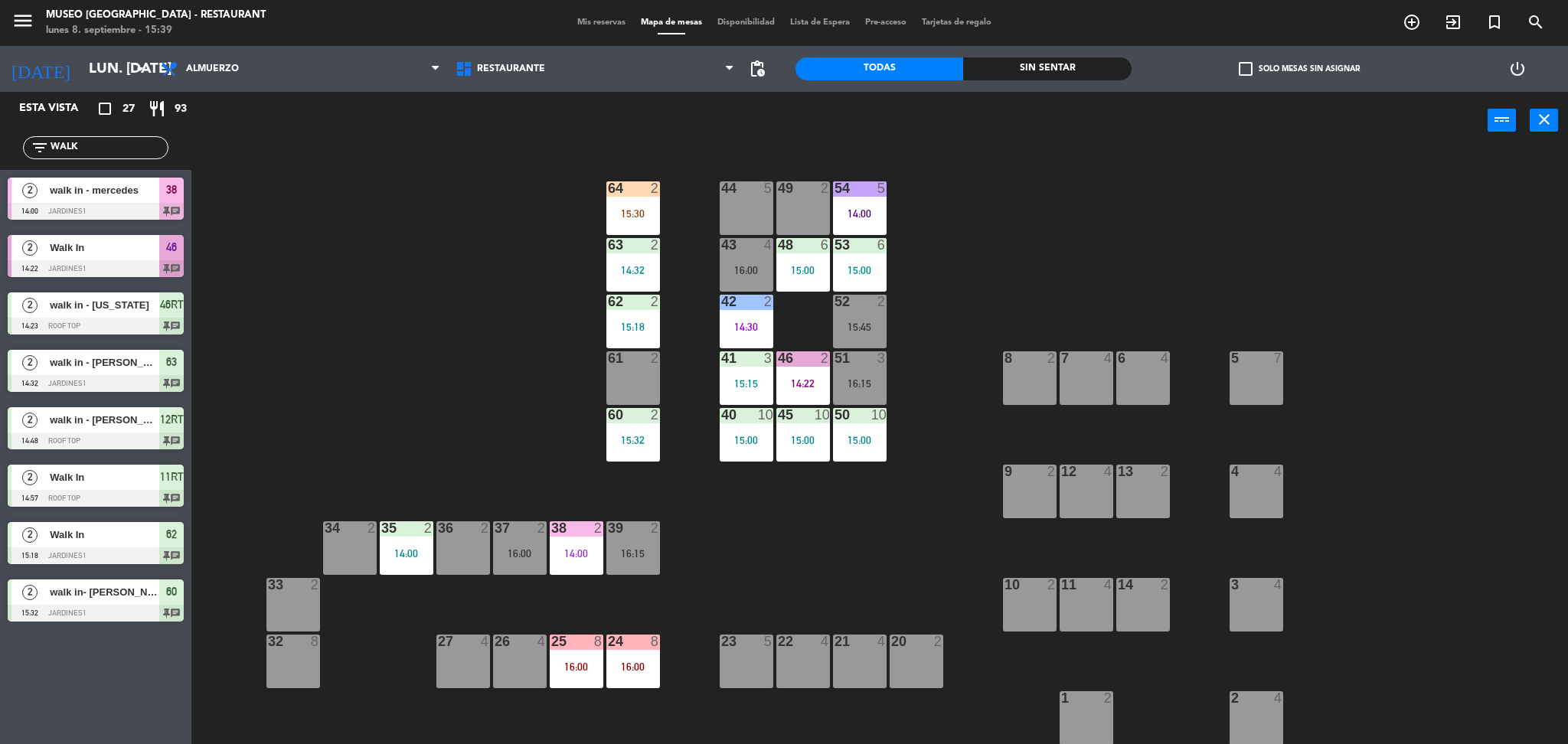
click at [638, 219] on div "15:30" at bounding box center [634, 213] width 54 height 10
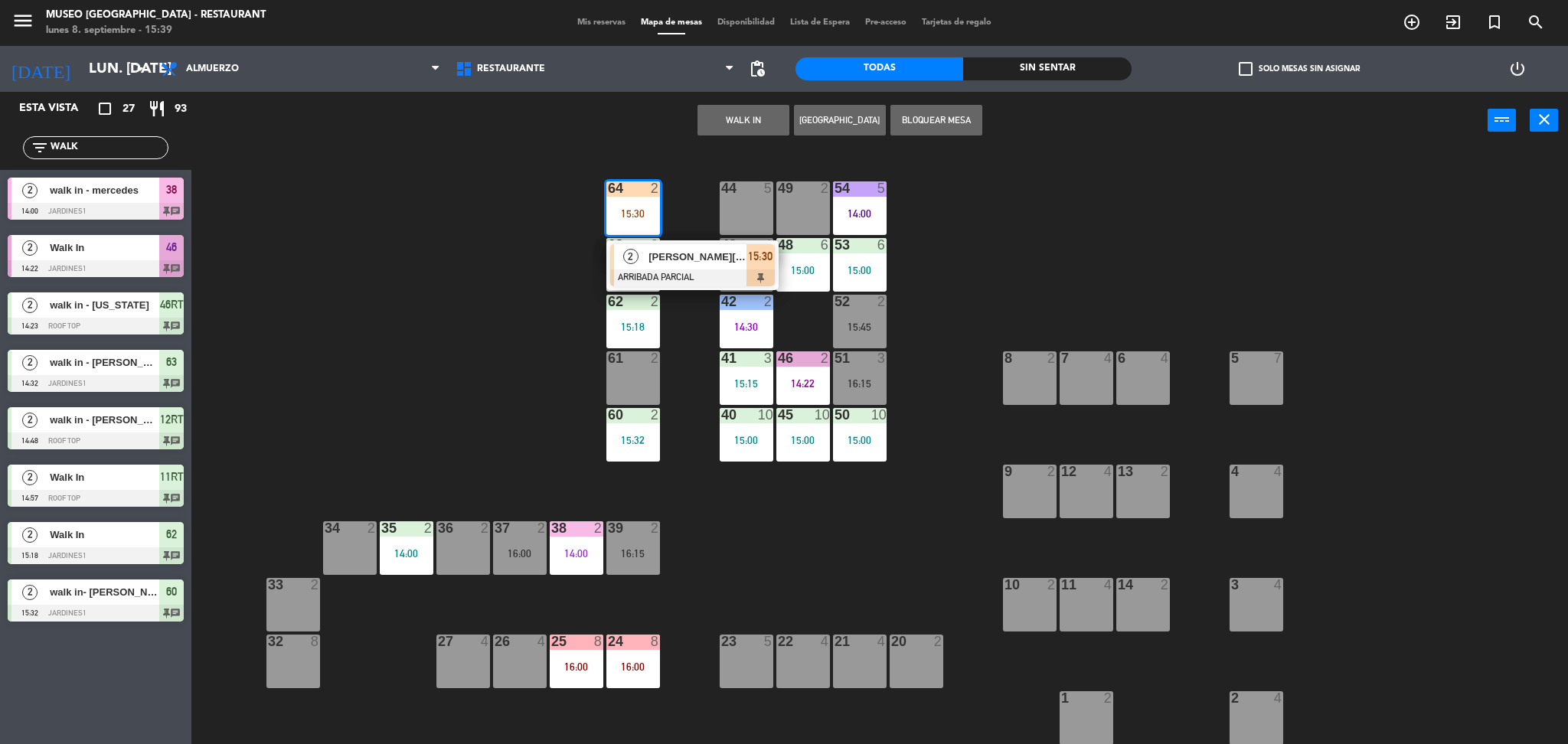
click at [653, 261] on span "[PERSON_NAME][GEOGRAPHIC_DATA]" at bounding box center [697, 257] width 98 height 16
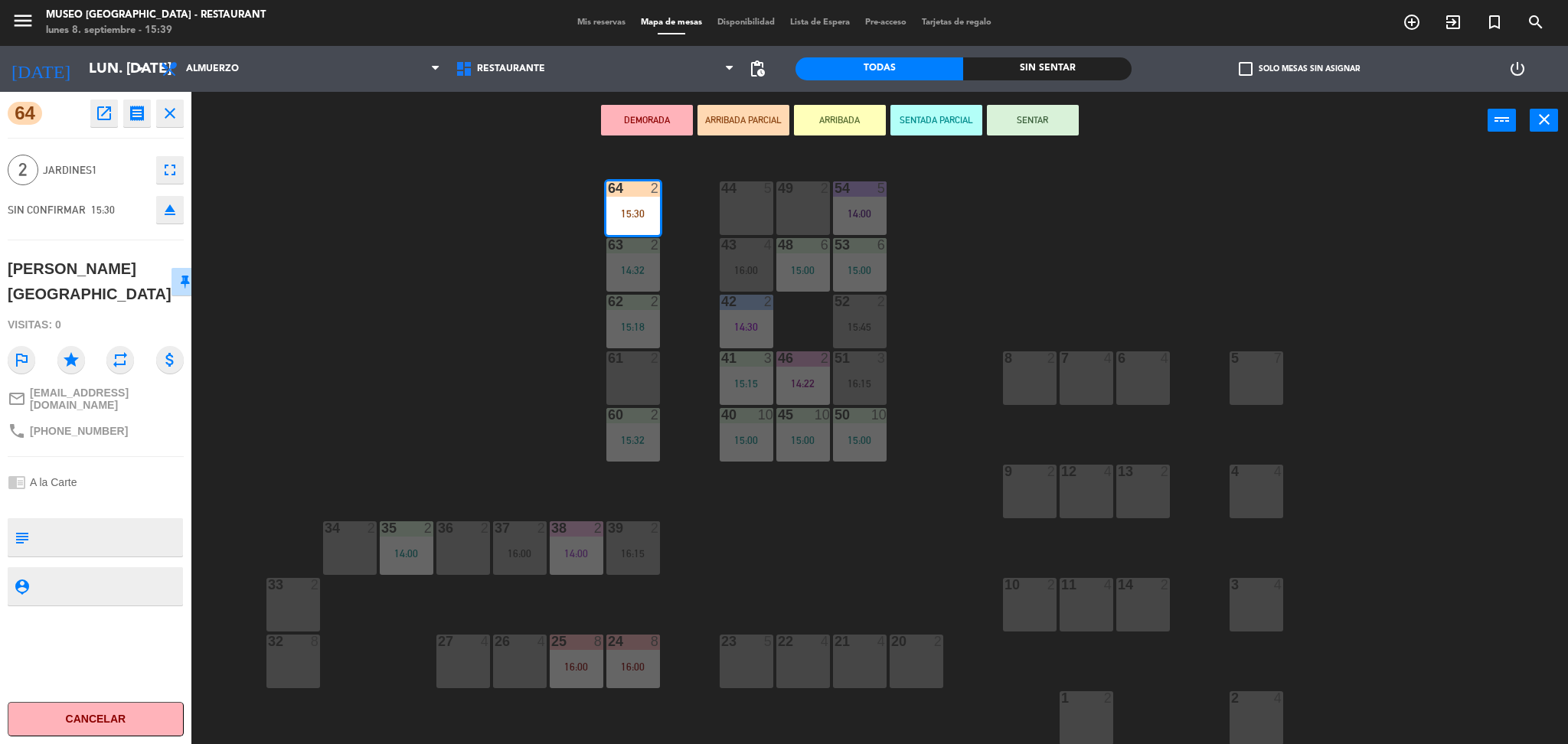
click at [463, 258] on div "44 5 49 2 54 5 14:00 64 2 15:30 48 6 15:00 53 6 15:00 63 2 14:32 43 4 16:00 62 …" at bounding box center [887, 452] width 1361 height 595
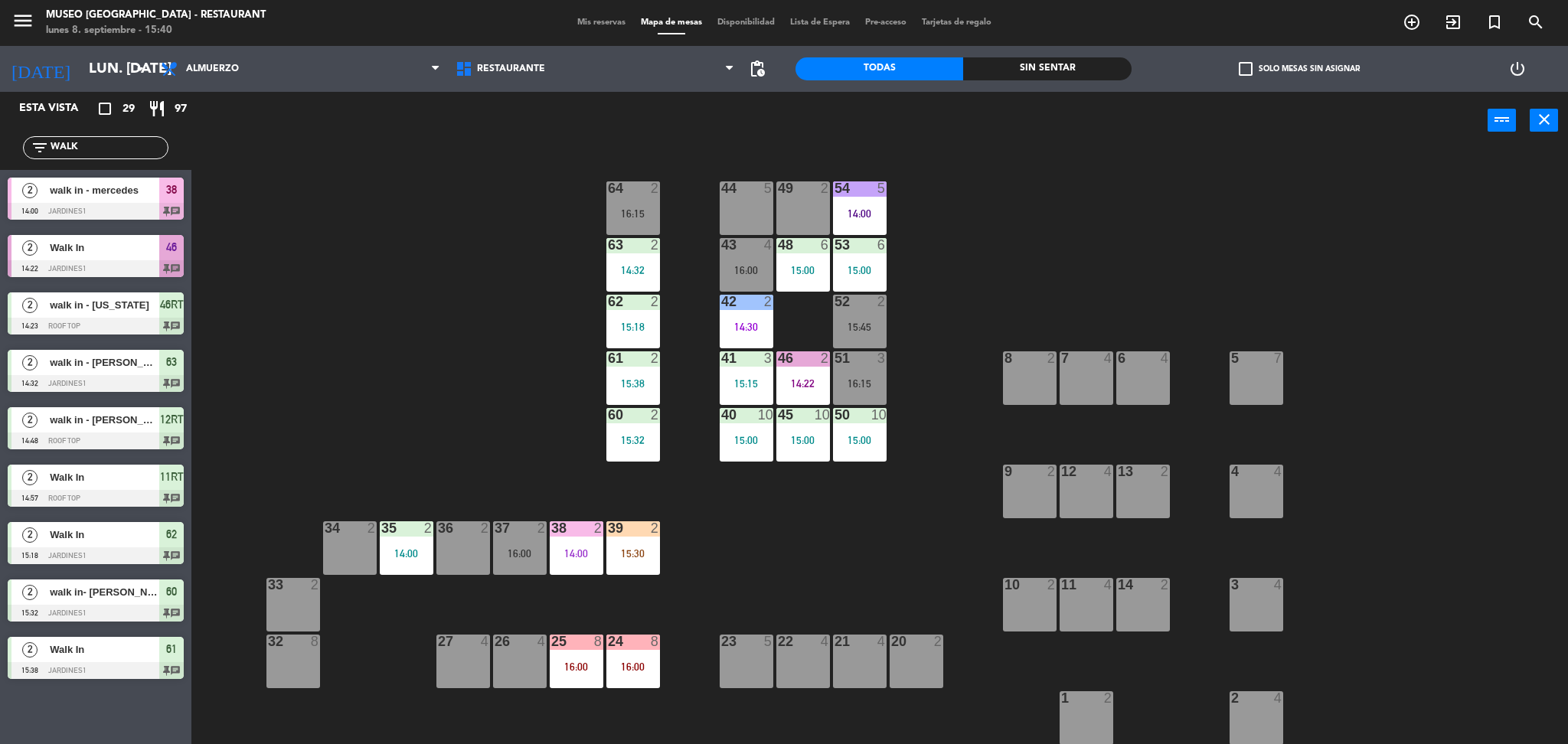
click at [229, 172] on div "44 5 49 2 54 5 14:00 64 2 16:15 48 6 15:00 53 6 15:00 63 2 14:32 43 4 16:00 62 …" at bounding box center [887, 452] width 1361 height 595
drag, startPoint x: 160, startPoint y: 149, endPoint x: 0, endPoint y: 144, distance: 160.1
click at [0, 144] on div "filter_list WALK" at bounding box center [95, 147] width 192 height 44
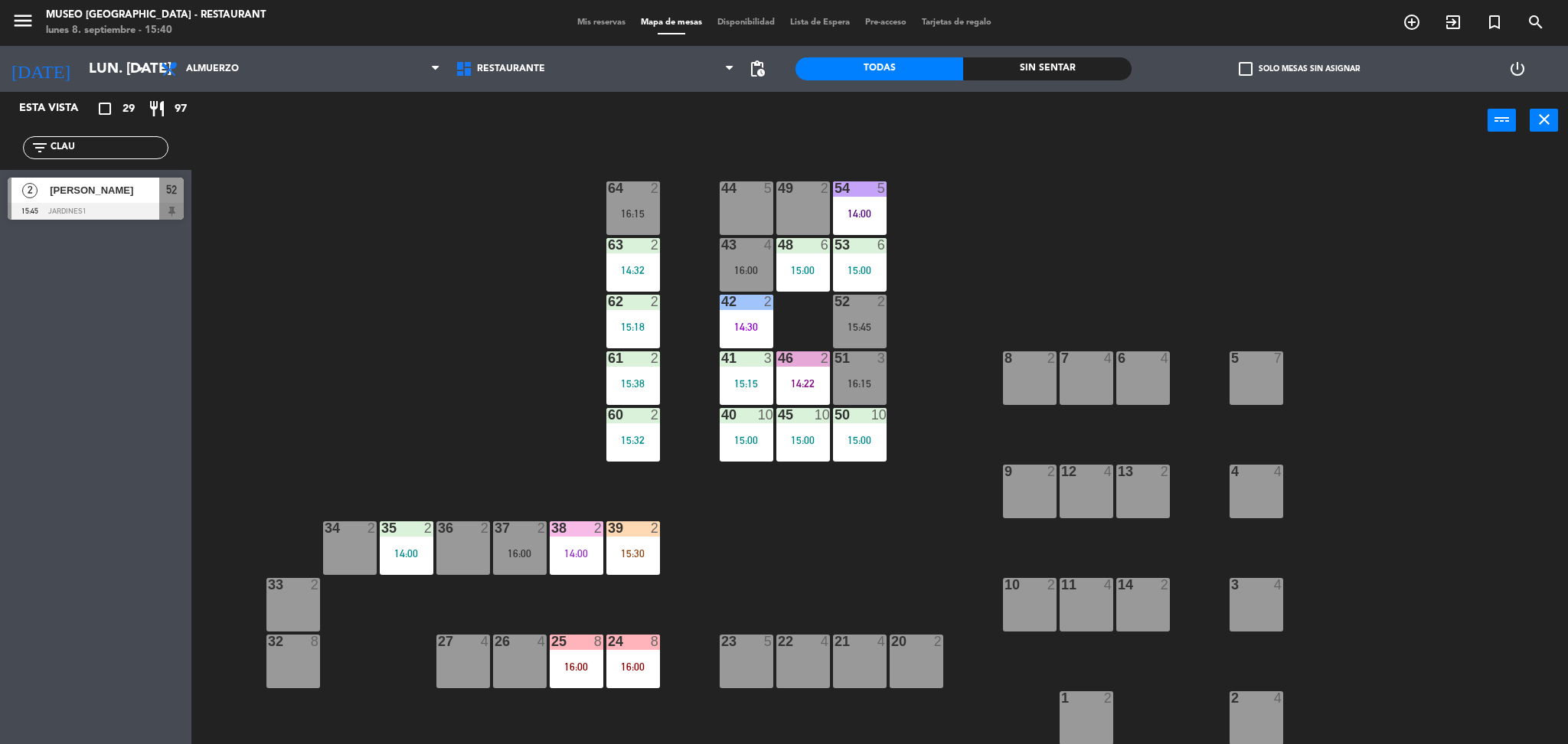
type input "CLAU"
click at [39, 292] on div "Esta vista crop_square 29 restaurant 97 filter_list CLAU 2 [PERSON_NAME] 15:45 …" at bounding box center [95, 418] width 192 height 653
click at [113, 209] on div at bounding box center [95, 211] width 176 height 16
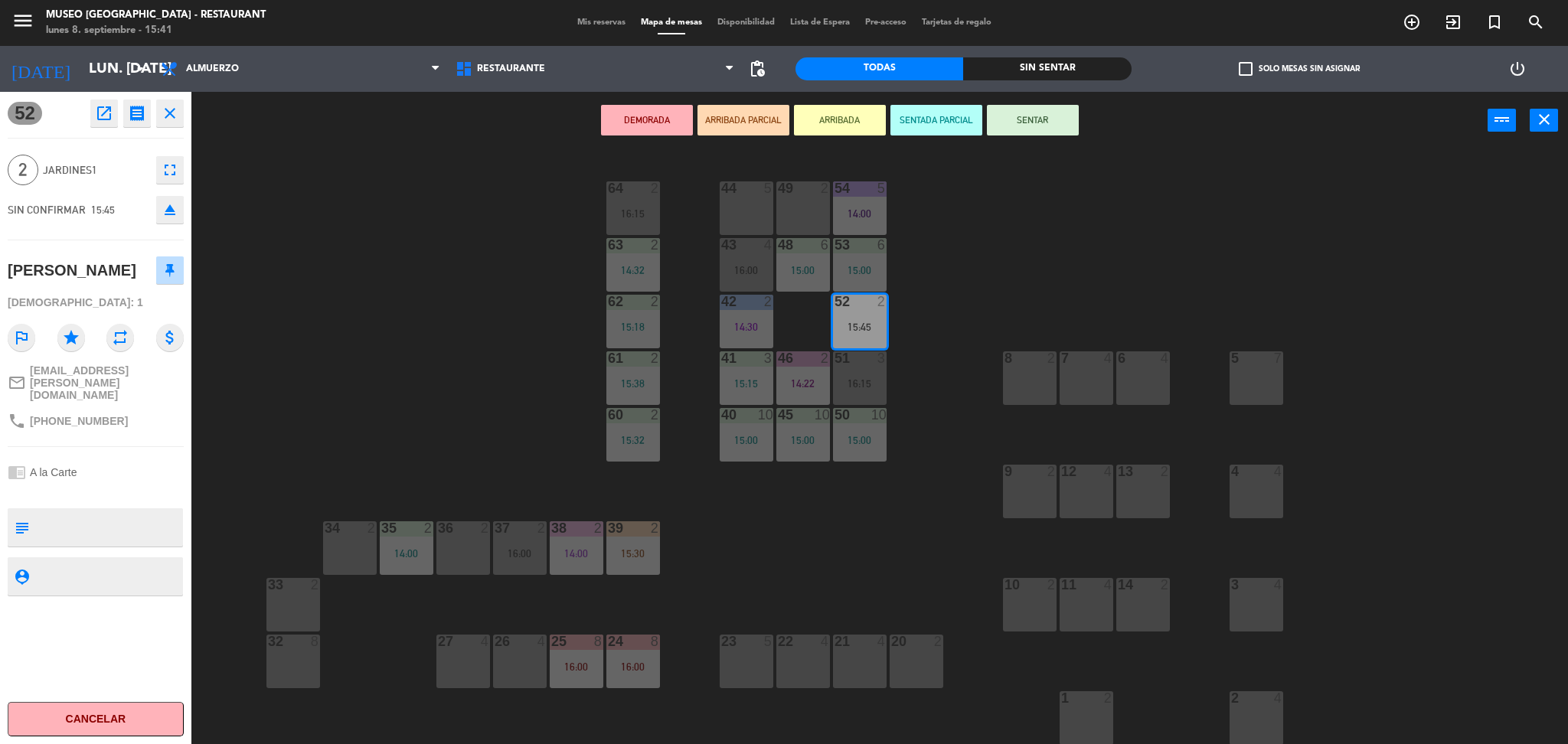
click at [758, 134] on div "DEMORADA ARRIBADA PARCIAL ARRIBADA SENTADA PARCIAL SENTAR power_input close" at bounding box center [839, 121] width 1296 height 58
click at [762, 121] on button "ARRIBADA PARCIAL" at bounding box center [744, 120] width 92 height 30
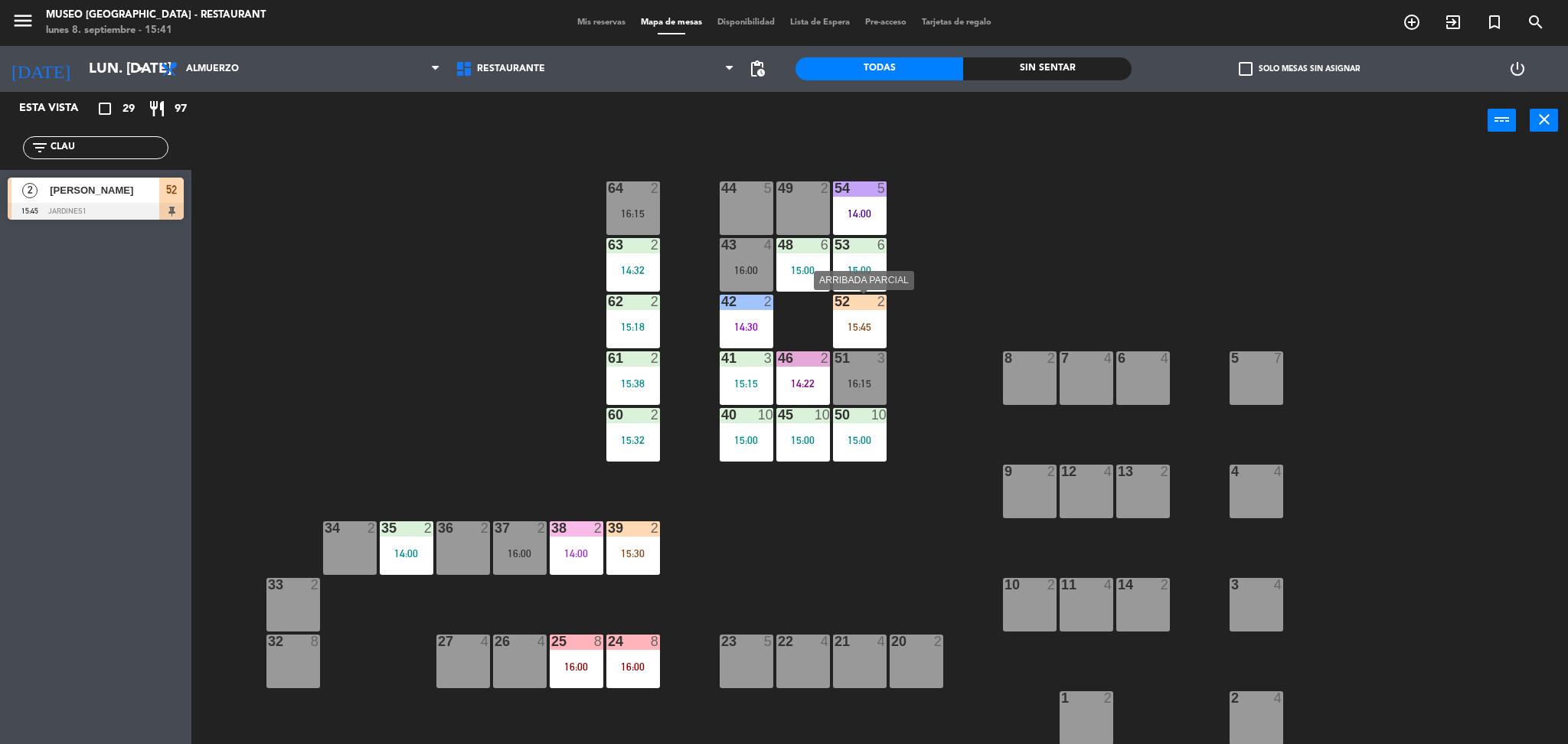
click at [856, 325] on div "15:45" at bounding box center [860, 327] width 54 height 10
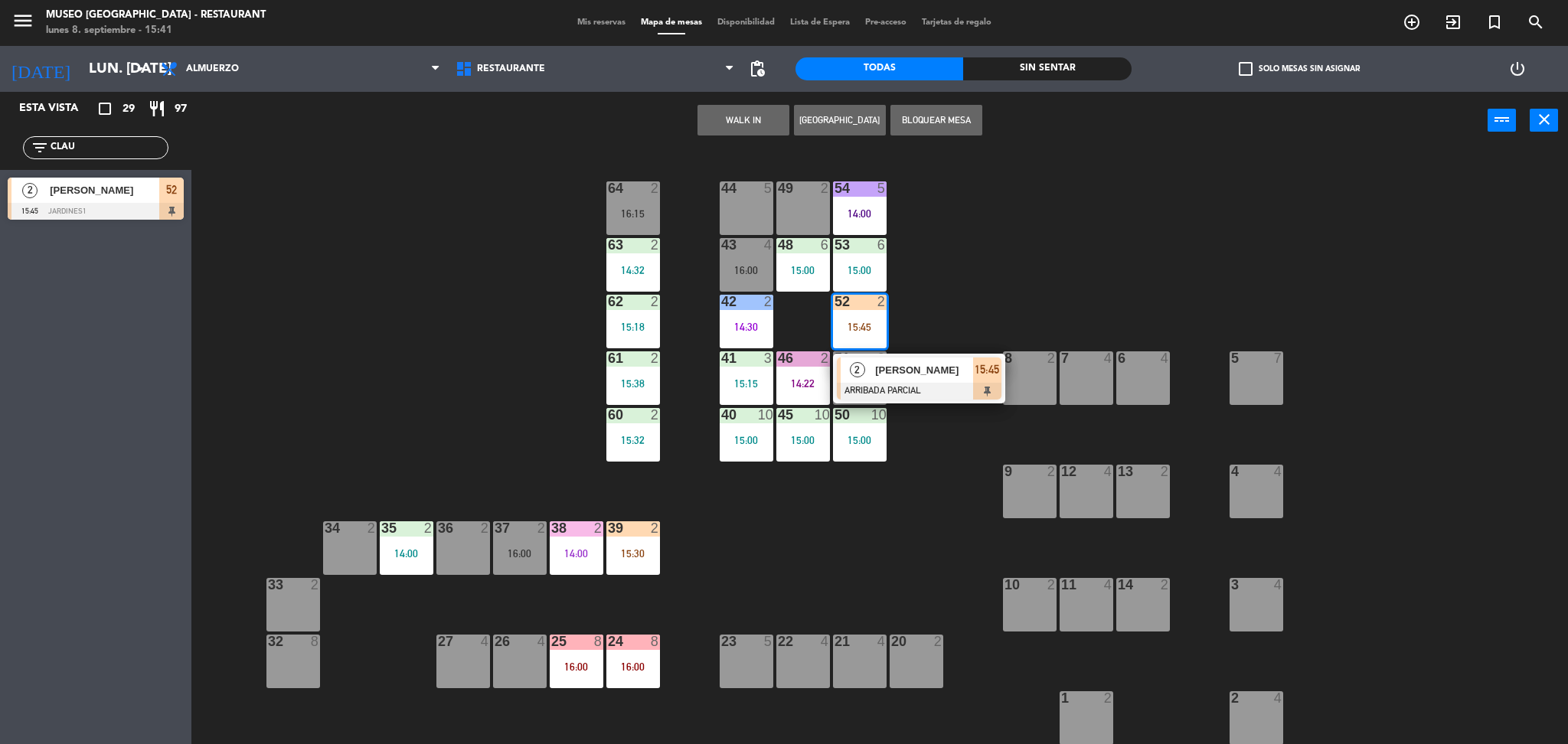
click at [878, 385] on div at bounding box center [919, 391] width 165 height 16
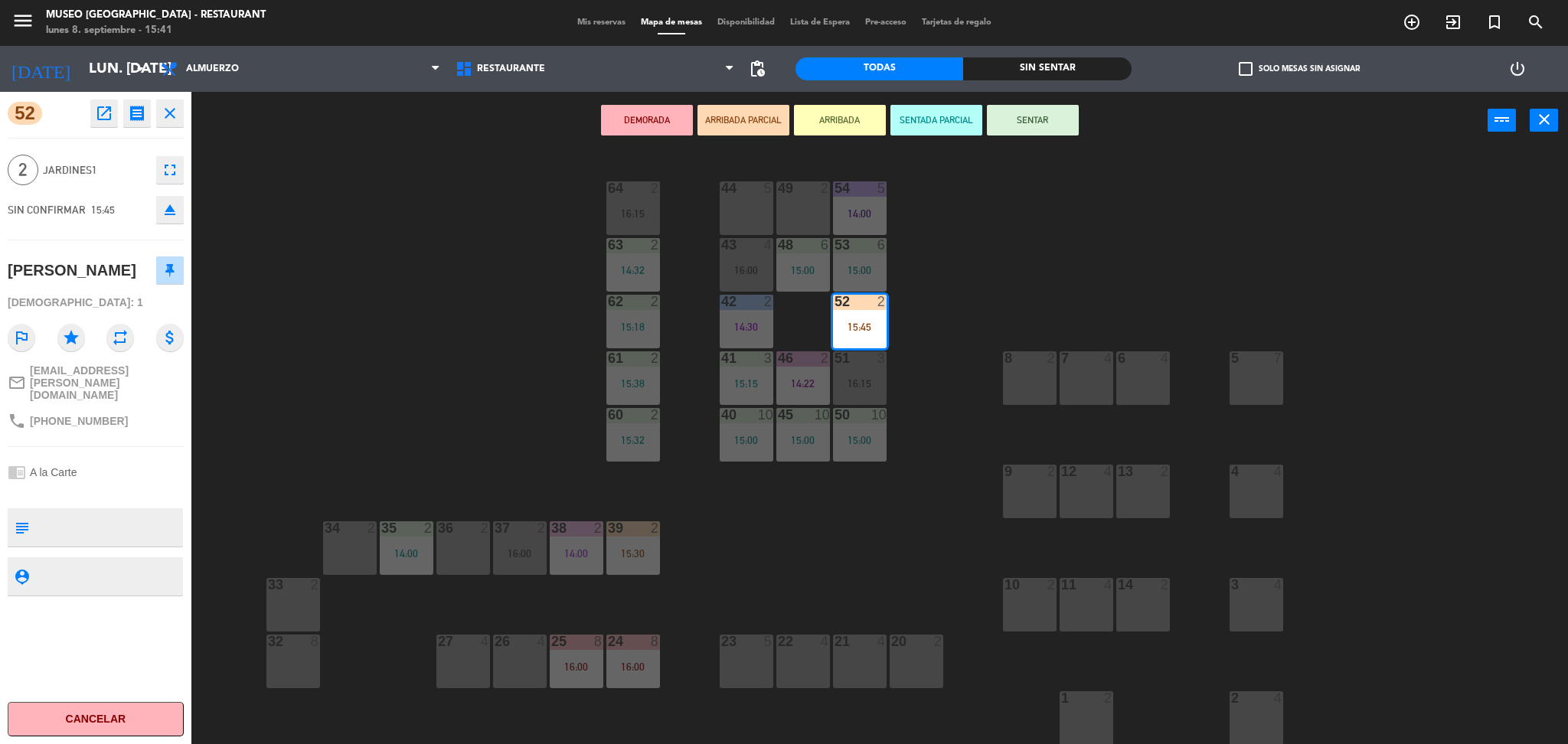
click at [99, 512] on textarea at bounding box center [108, 527] width 146 height 32
type textarea "NO CELEBRA NADA"
click at [113, 199] on div "SIN CONFIRMAR 15:45 eject" at bounding box center [95, 210] width 176 height 38
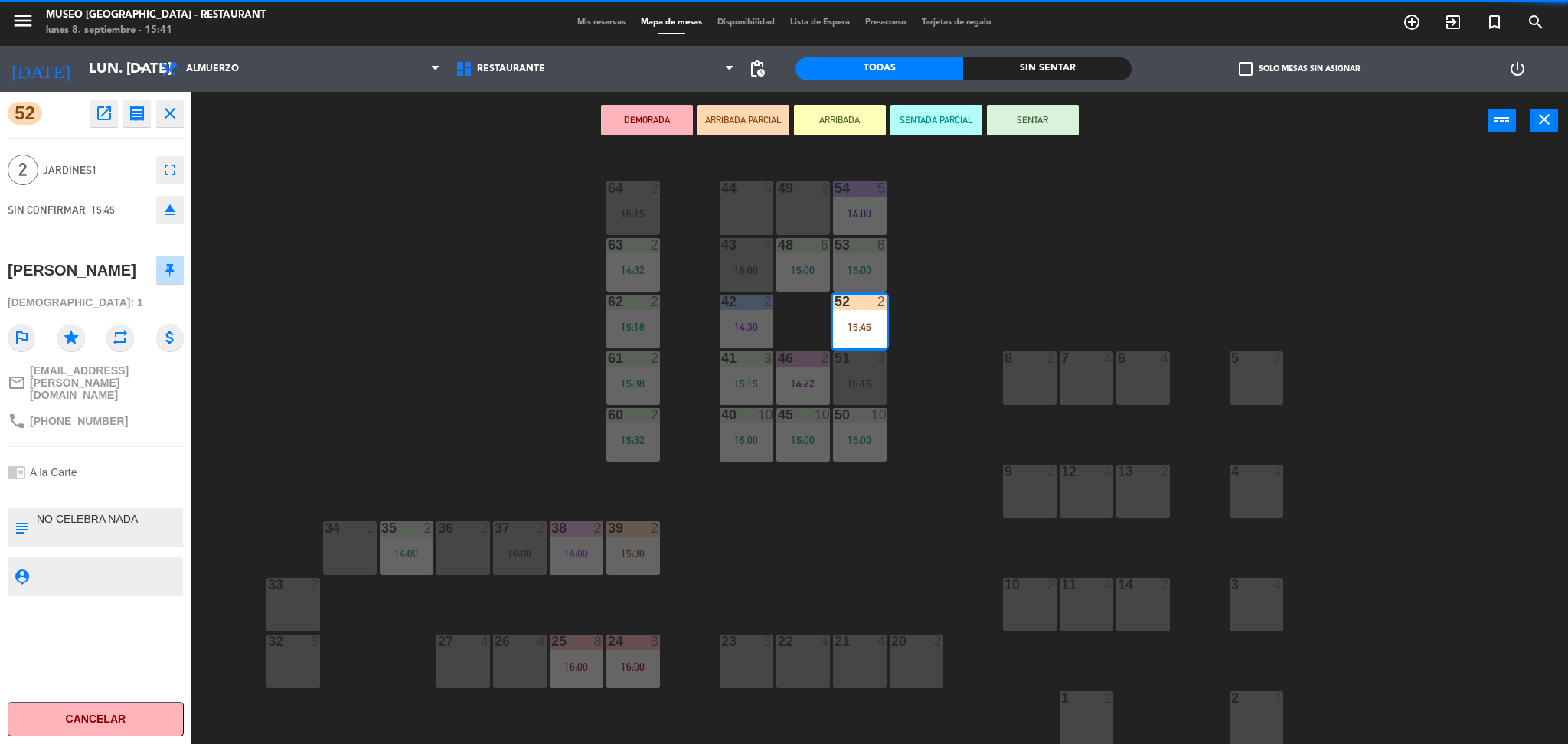
click at [384, 224] on div "44 5 49 2 54 5 14:00 64 2 16:15 48 6 15:00 53 6 15:00 63 2 14:32 43 4 16:00 62 …" at bounding box center [887, 452] width 1361 height 595
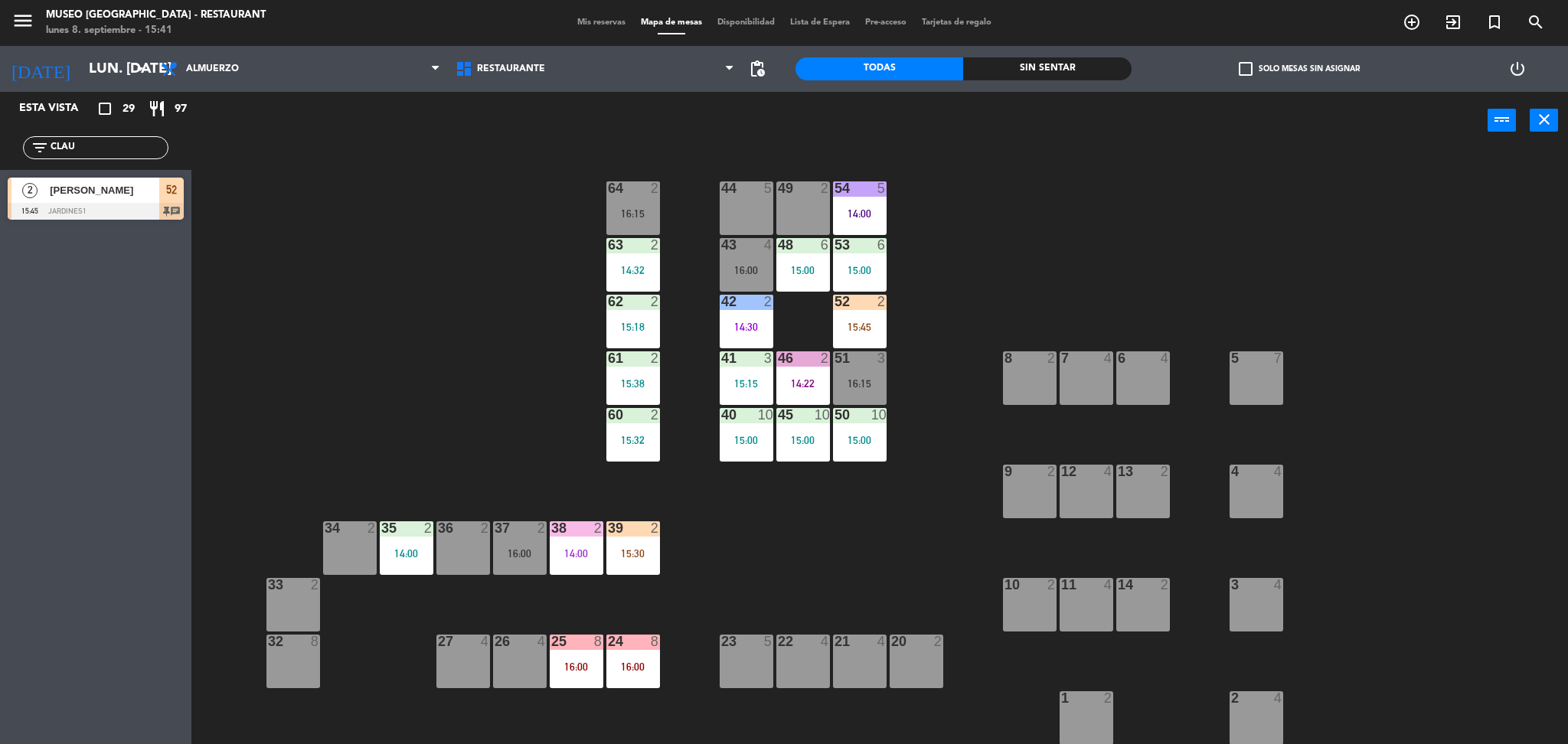
click at [980, 266] on div "44 5 49 2 54 5 14:00 64 2 16:15 48 6 15:00 53 6 15:00 63 2 14:32 43 4 16:00 62 …" at bounding box center [887, 452] width 1361 height 595
click at [479, 263] on div "44 5 49 2 54 5 14:00 64 2 16:15 48 6 15:00 53 6 15:00 63 2 14:32 43 4 16:00 62 …" at bounding box center [887, 452] width 1361 height 595
drag, startPoint x: 118, startPoint y: 147, endPoint x: 0, endPoint y: 147, distance: 118.0
click at [0, 147] on div "filter_list CLAU" at bounding box center [95, 147] width 192 height 44
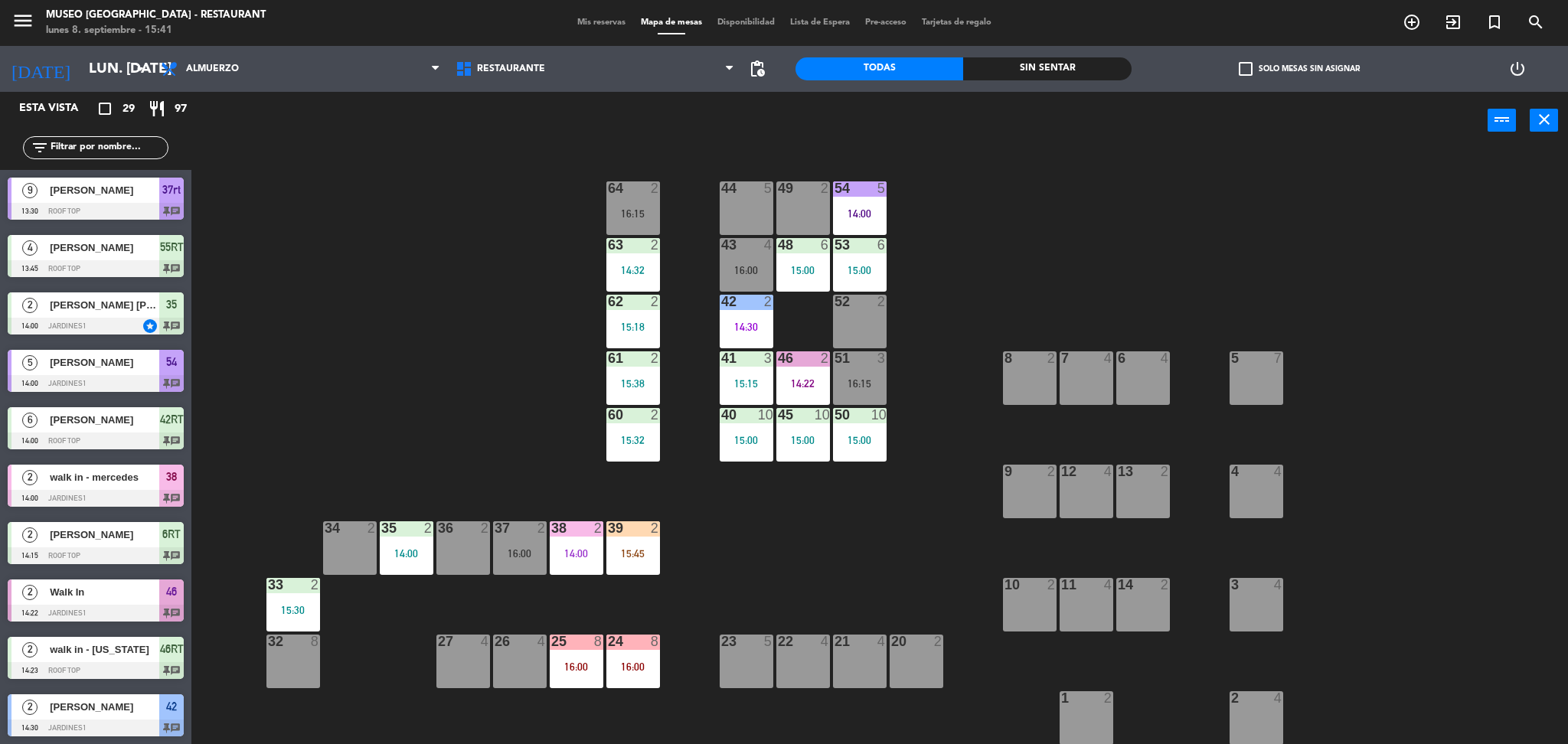
click at [517, 277] on div "44 5 49 2 54 5 14:00 64 2 16:15 48 6 15:00 53 6 15:00 63 2 14:32 43 4 16:00 62 …" at bounding box center [887, 452] width 1361 height 595
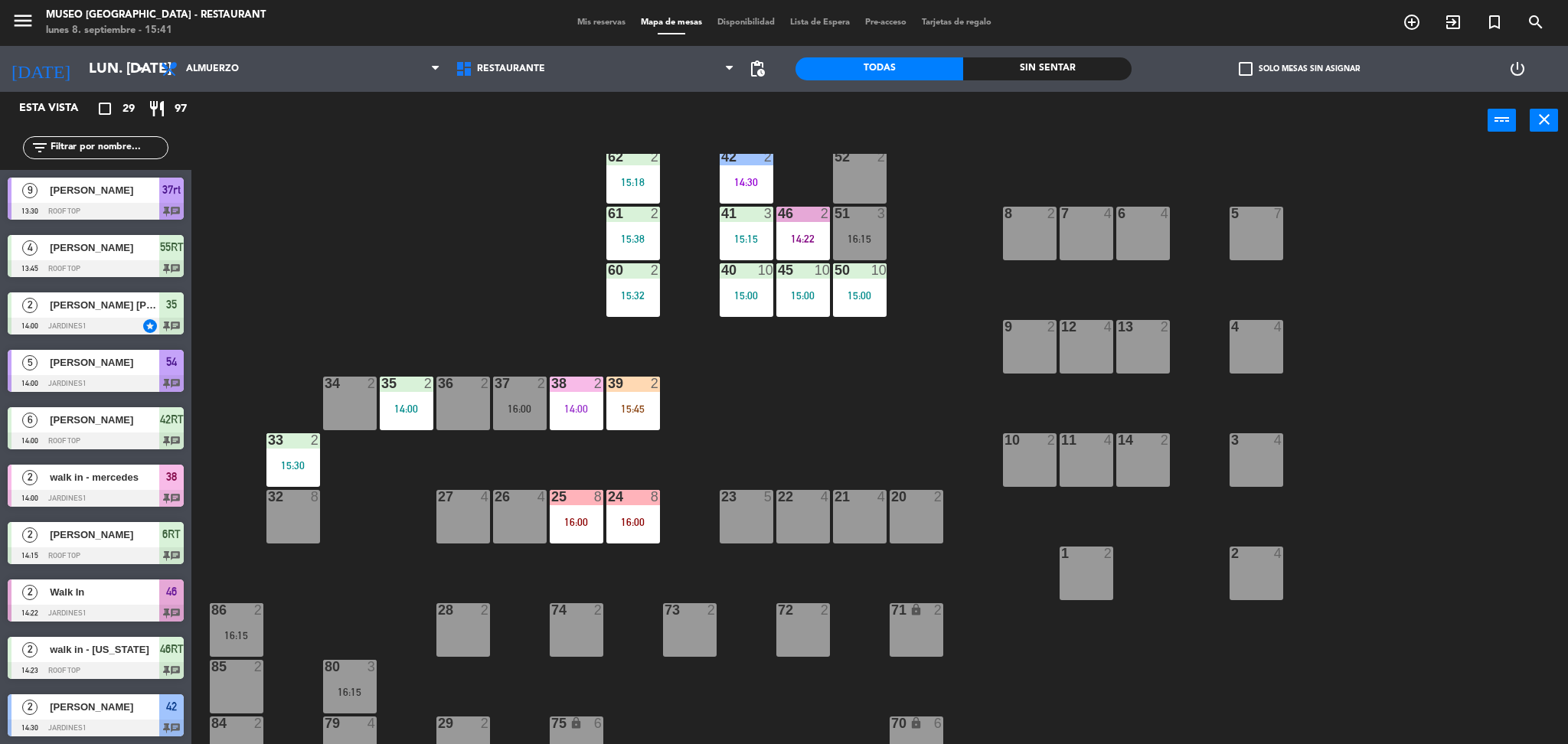
scroll to position [146, 0]
click at [476, 364] on div "44 5 49 2 54 5 14:00 64 2 16:15 48 6 15:00 53 6 15:00 63 2 14:32 43 4 16:00 62 …" at bounding box center [887, 452] width 1361 height 595
click at [441, 345] on div "44 5 49 2 54 5 14:00 64 2 16:15 48 6 15:00 53 6 15:00 63 2 14:32 43 4 16:00 62 …" at bounding box center [887, 452] width 1361 height 595
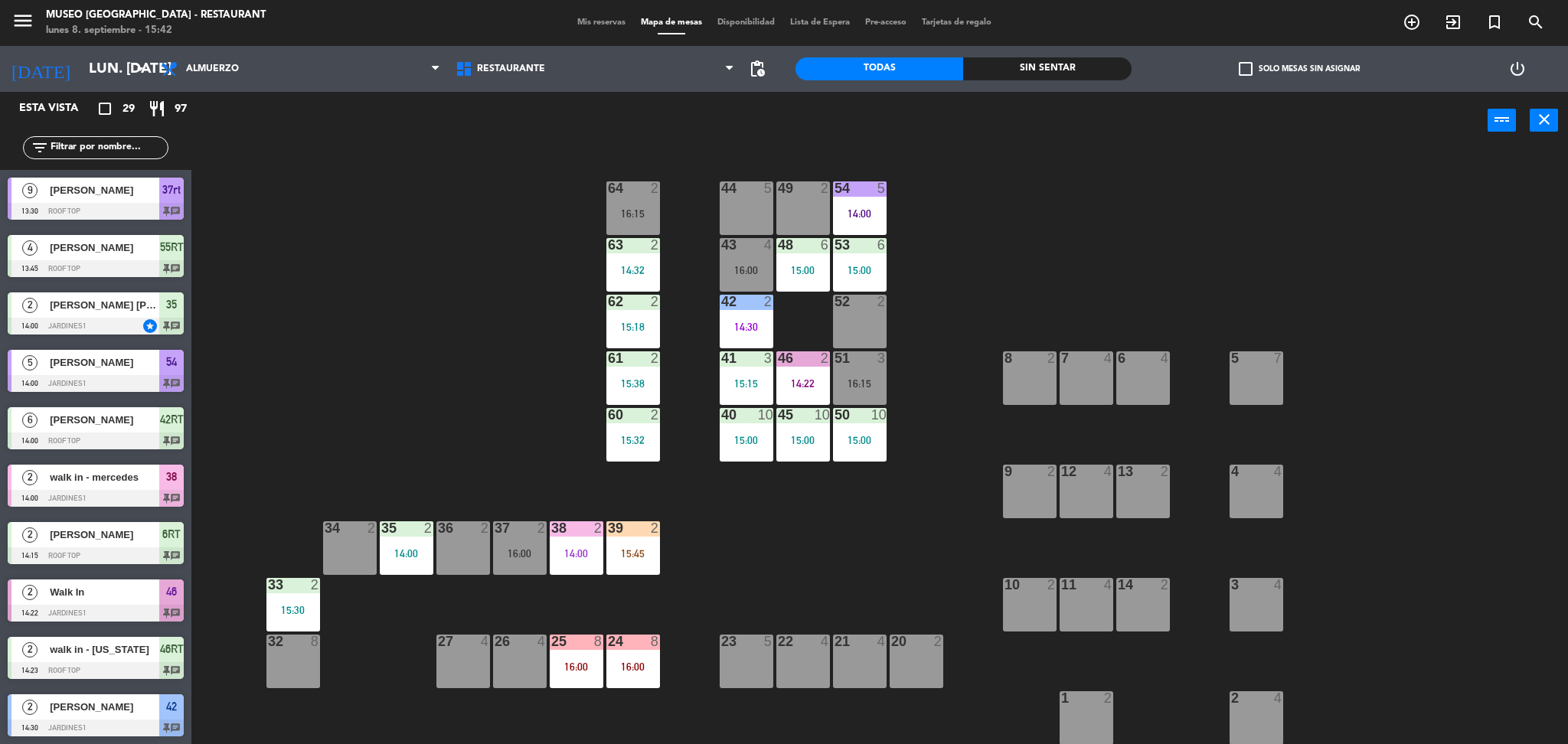
click at [866, 329] on div "52 2" at bounding box center [860, 322] width 54 height 54
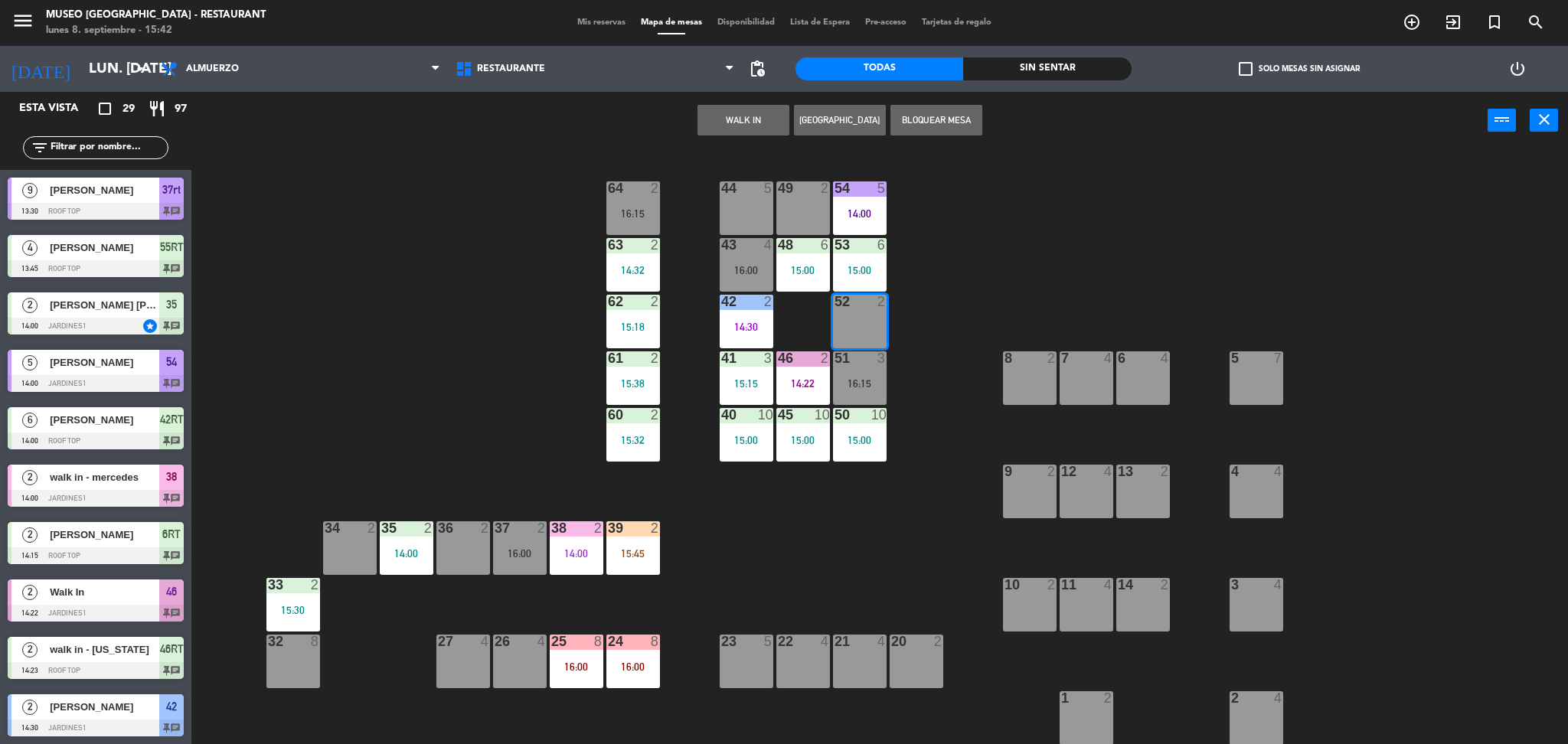
click at [727, 122] on button "WALK IN" at bounding box center [744, 120] width 92 height 30
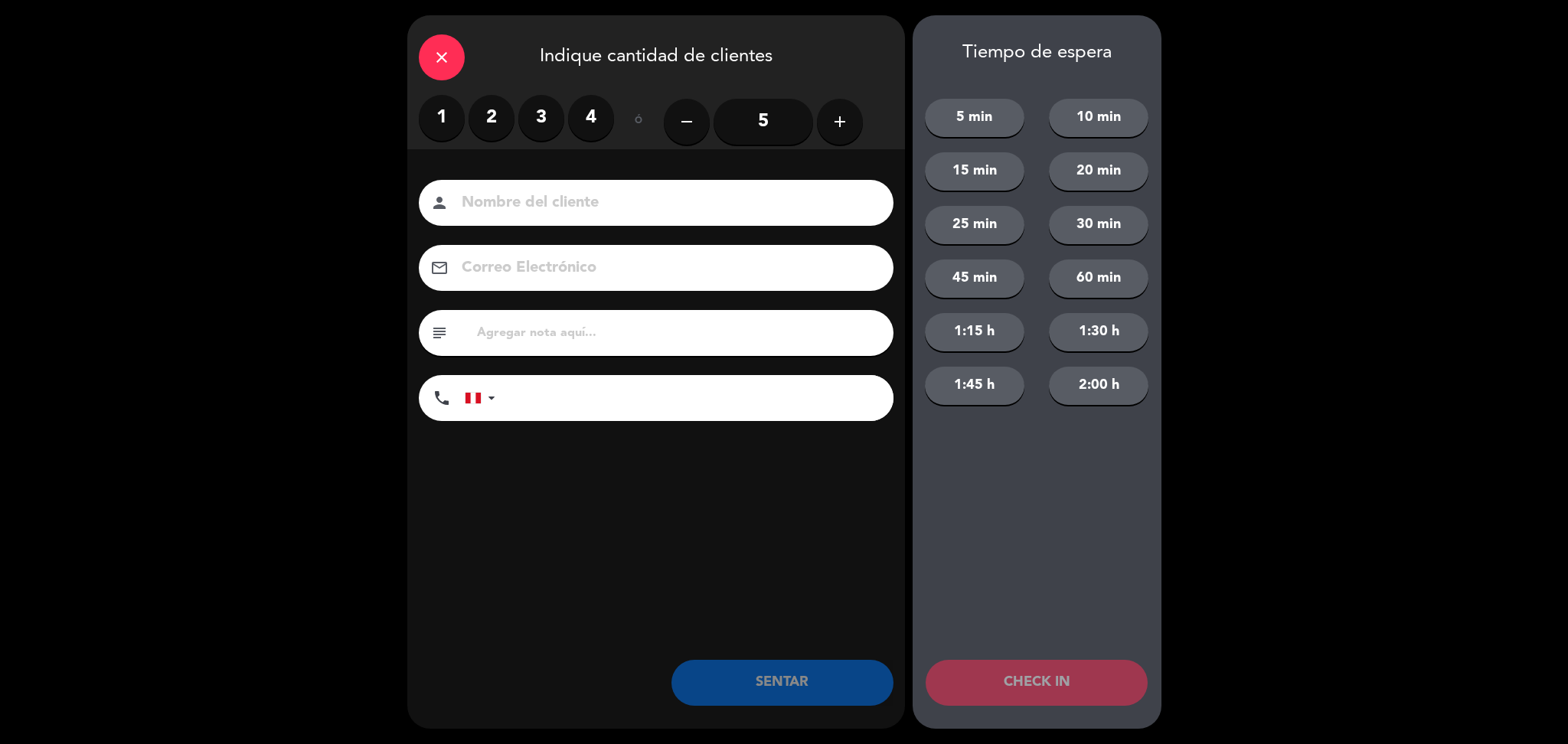
click at [444, 44] on div "close" at bounding box center [441, 57] width 46 height 46
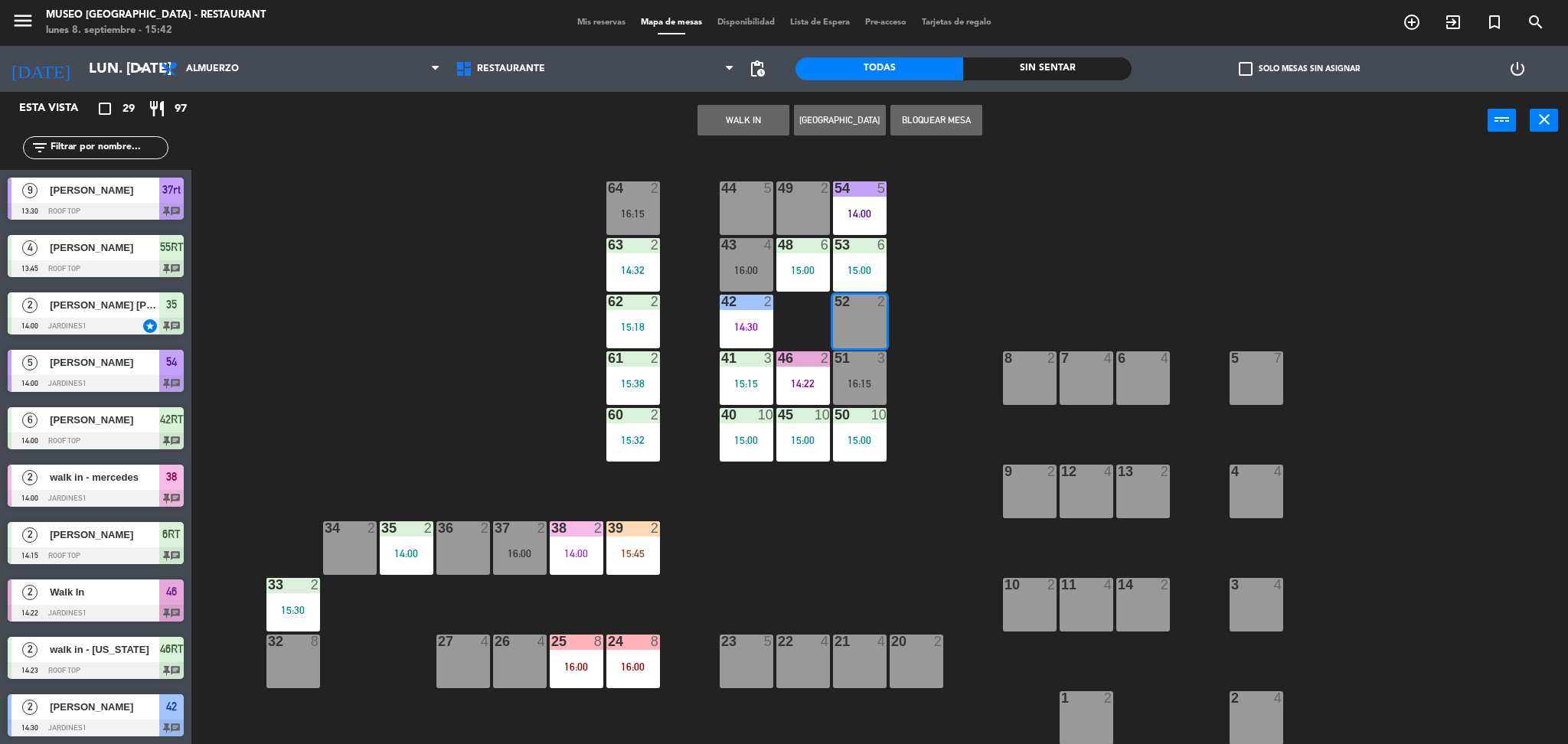
click at [388, 198] on div "44 5 49 2 54 5 14:00 64 2 16:15 48 6 15:00 53 6 15:00 63 2 14:32 43 4 16:00 62 …" at bounding box center [887, 452] width 1361 height 595
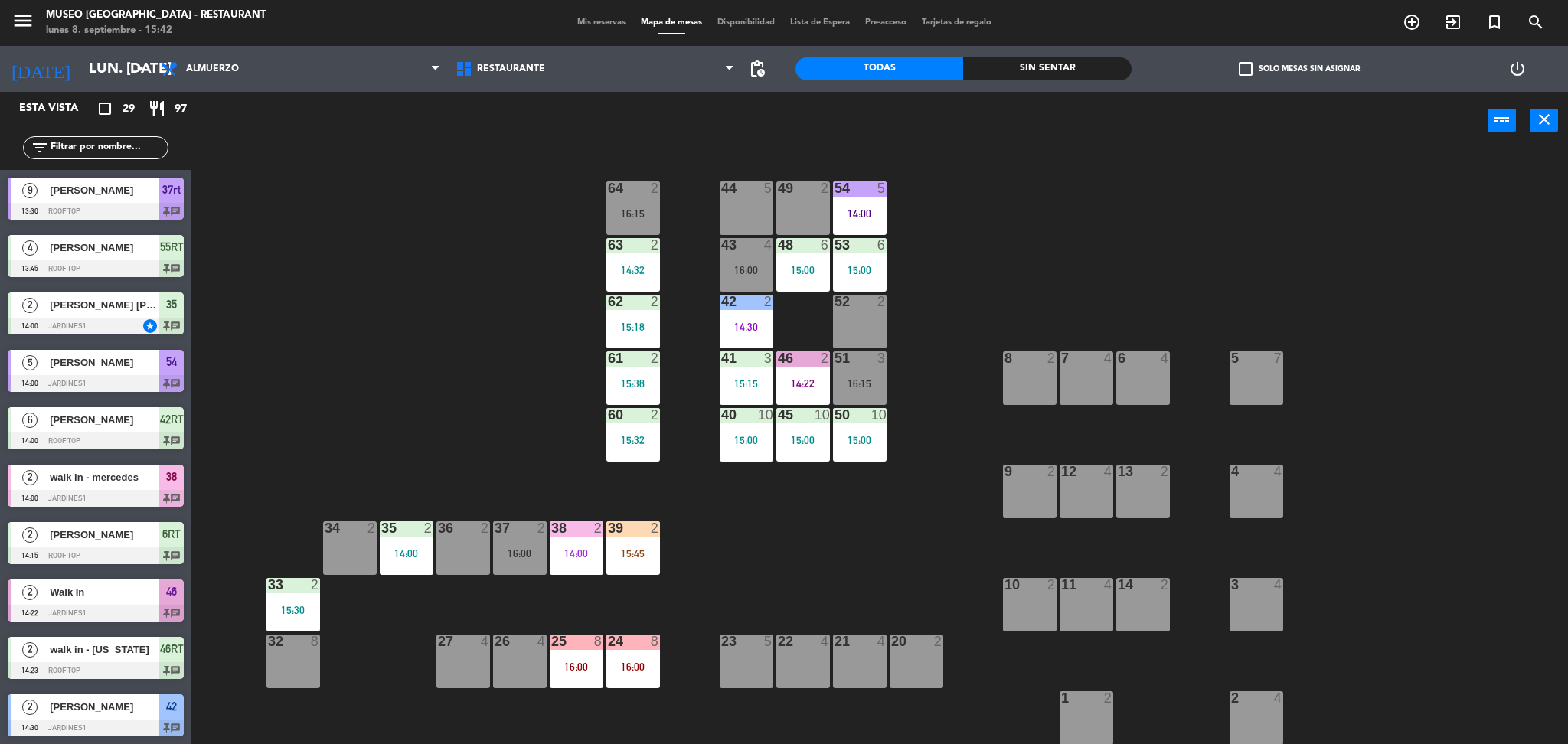
click at [87, 140] on input "text" at bounding box center [108, 147] width 119 height 16
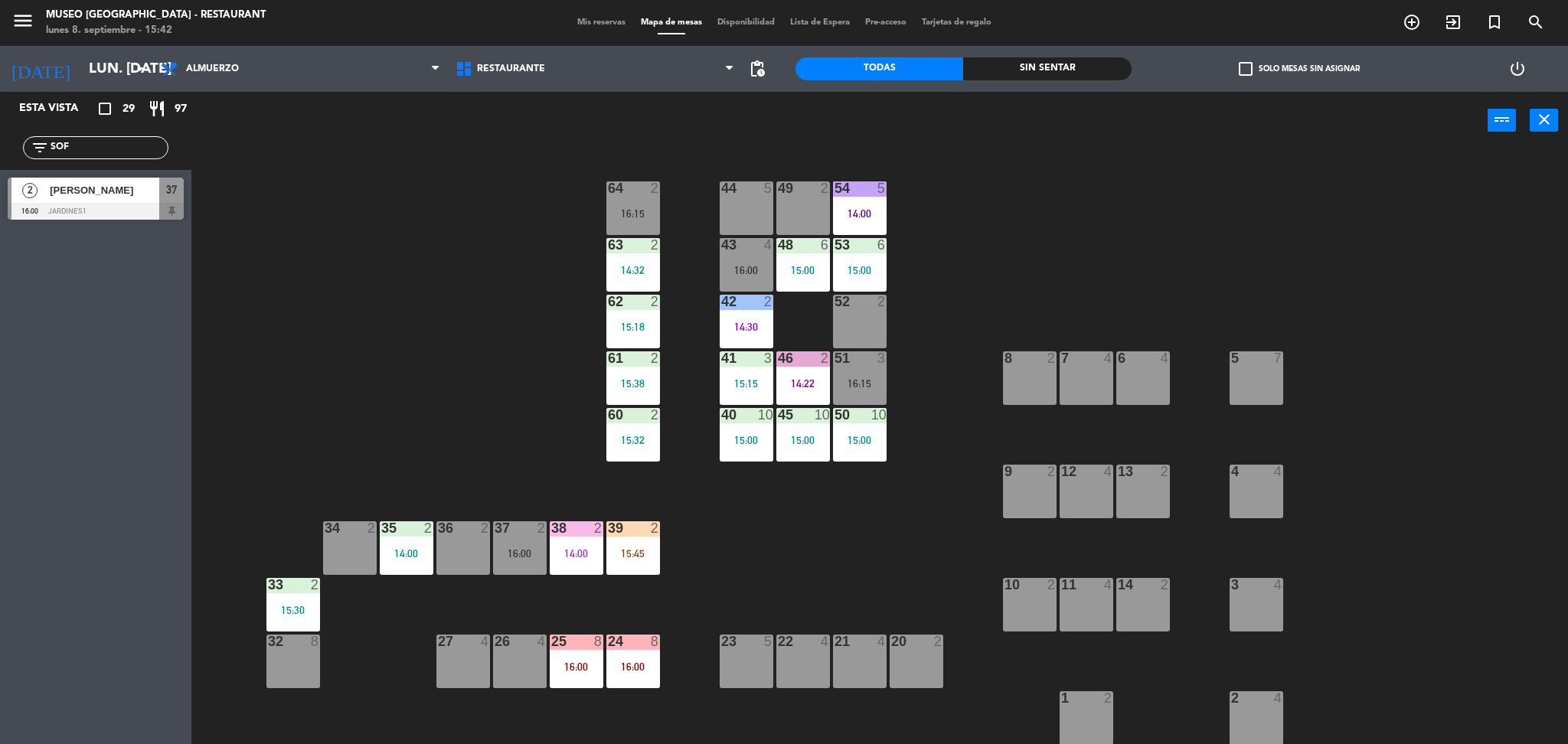
type input "SOF"
click at [166, 199] on span "37" at bounding box center [172, 189] width 10 height 18
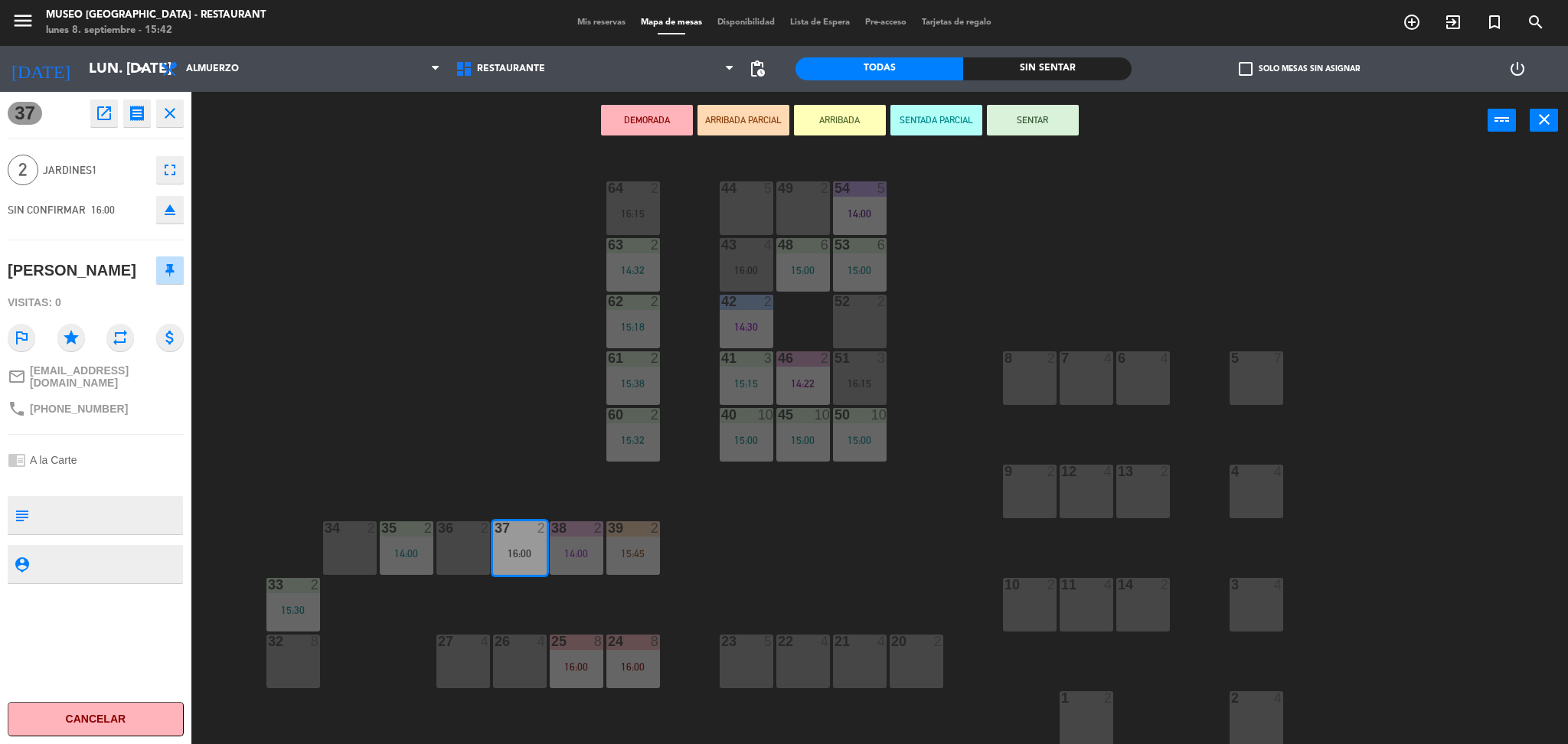
click at [724, 116] on button "ARRIBADA PARCIAL" at bounding box center [744, 120] width 92 height 30
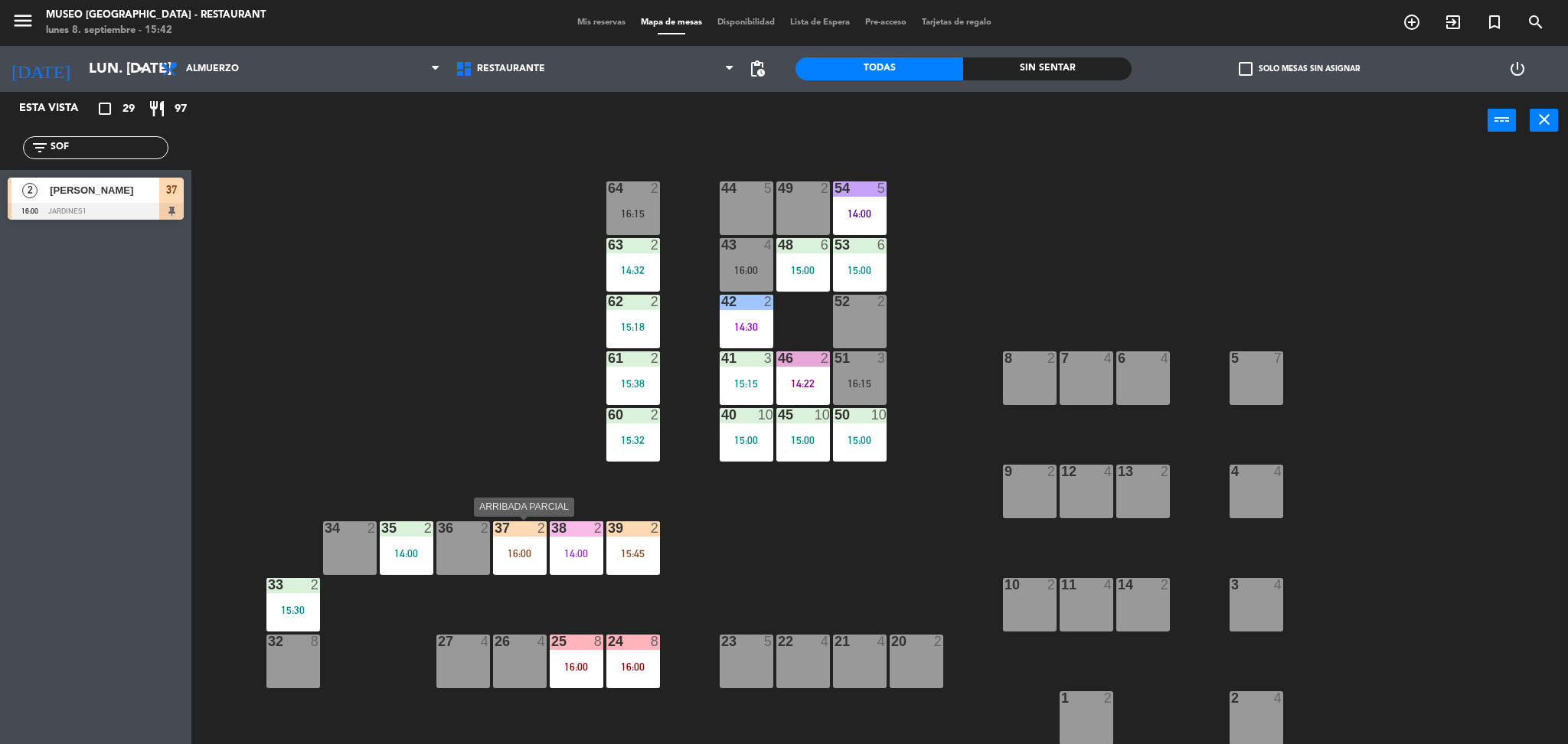
click at [513, 568] on div "37 2 16:00" at bounding box center [520, 548] width 54 height 54
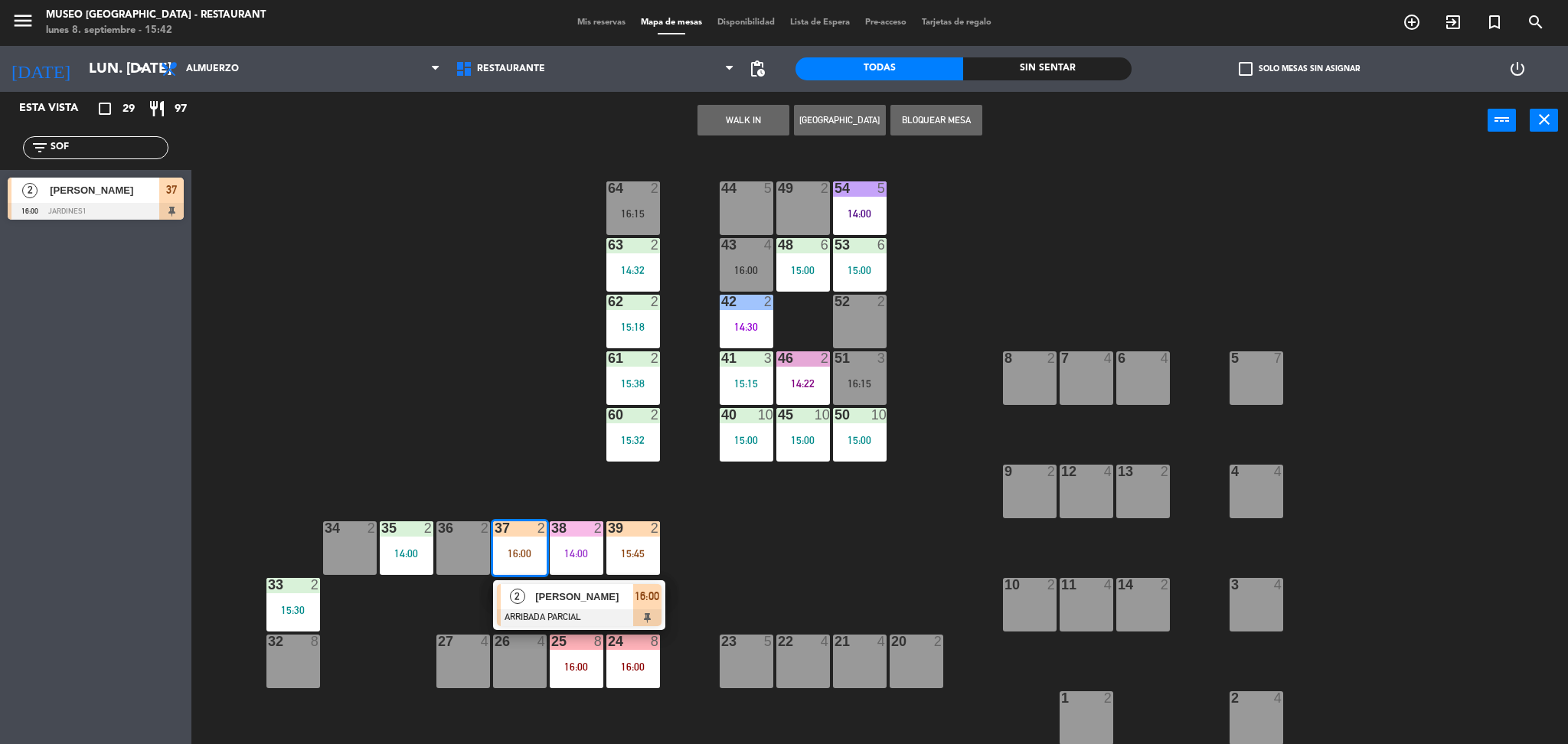
click at [525, 614] on div at bounding box center [579, 617] width 165 height 16
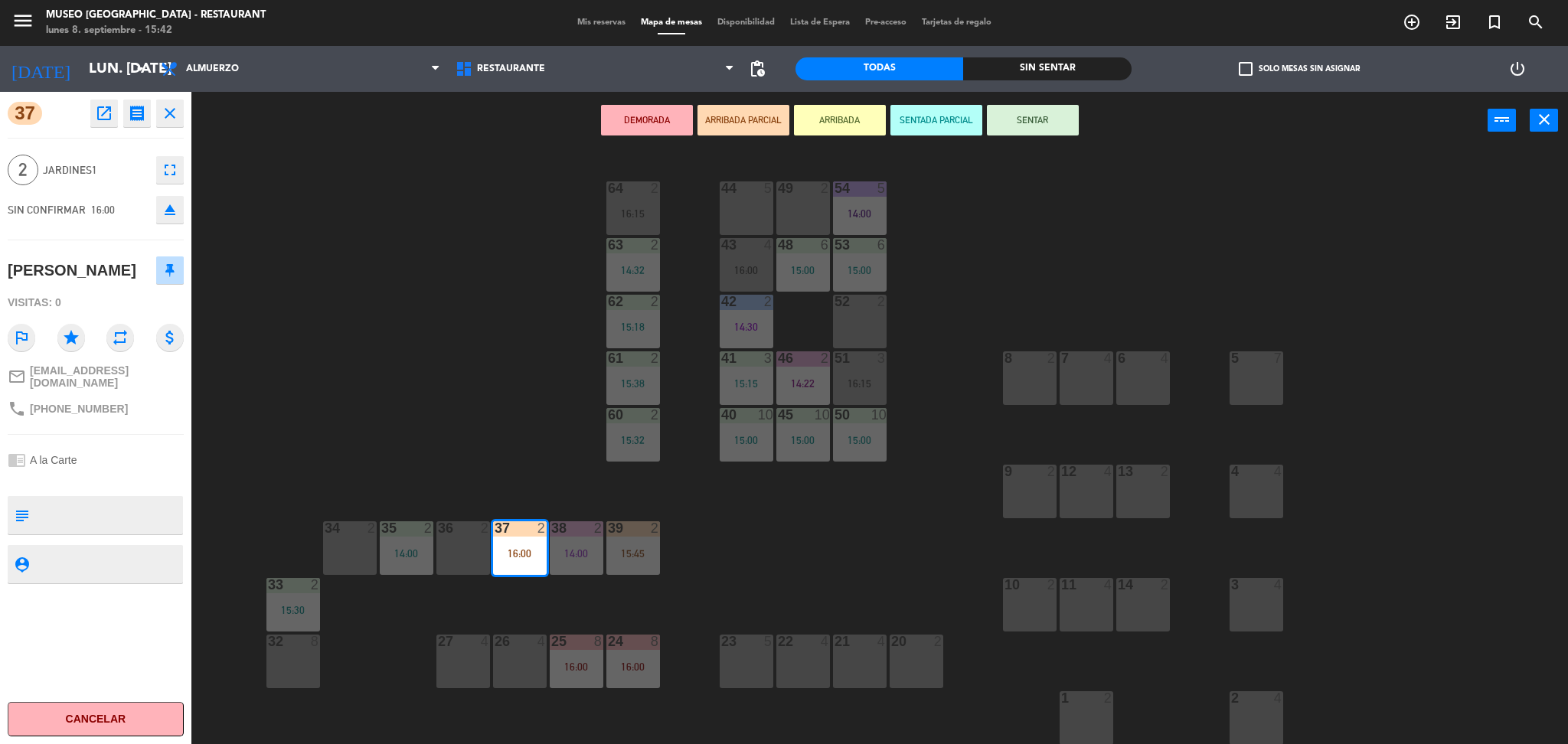
click at [107, 499] on textarea at bounding box center [108, 515] width 146 height 32
type textarea "LLEGARON 15:42"
click at [146, 173] on span "Jardines1" at bounding box center [95, 170] width 106 height 17
click at [423, 219] on div "44 5 49 2 54 5 14:00 64 2 16:15 48 6 15:00 53 6 15:00 63 2 14:32 43 4 16:00 62 …" at bounding box center [887, 452] width 1361 height 595
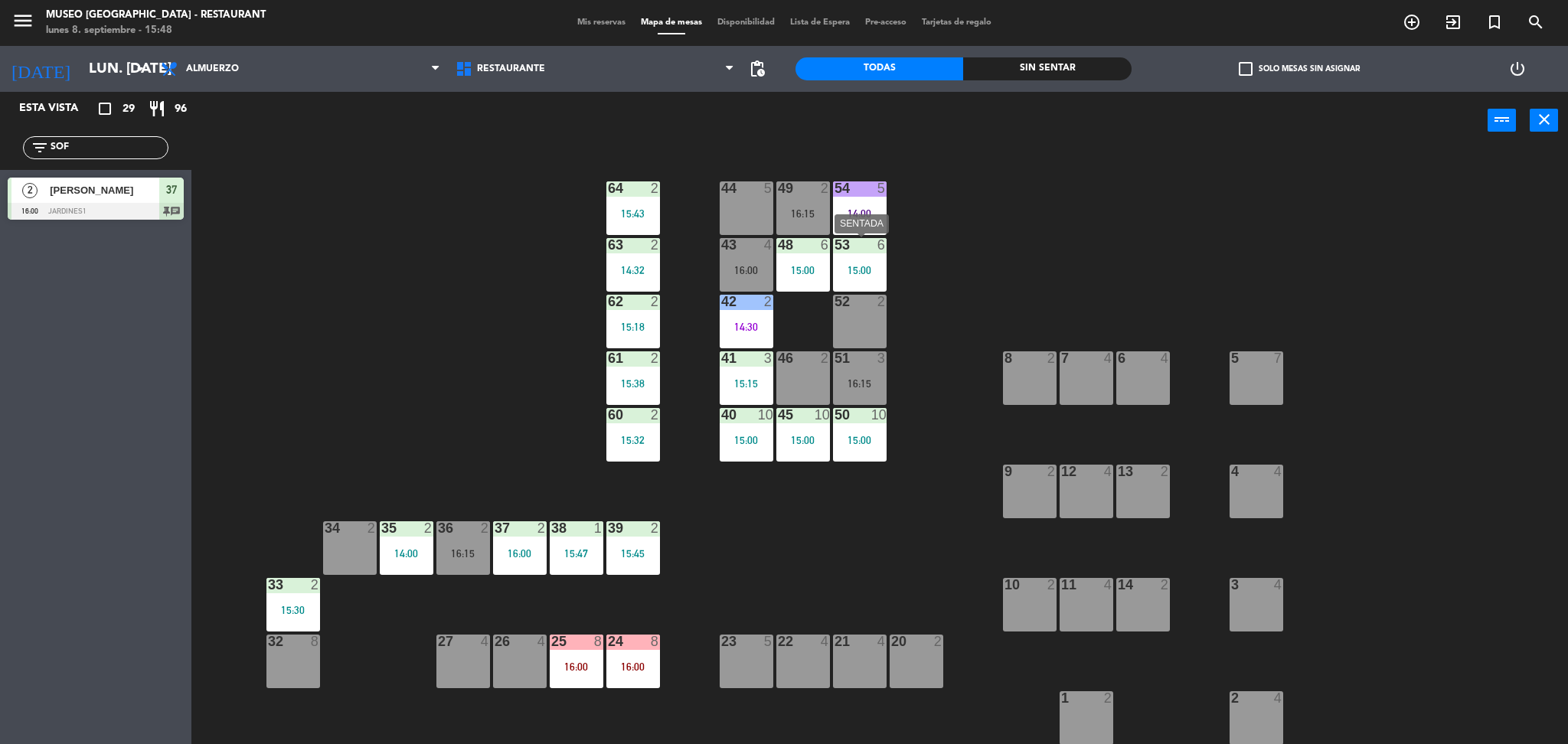
click at [838, 269] on div "15:00" at bounding box center [860, 271] width 54 height 10
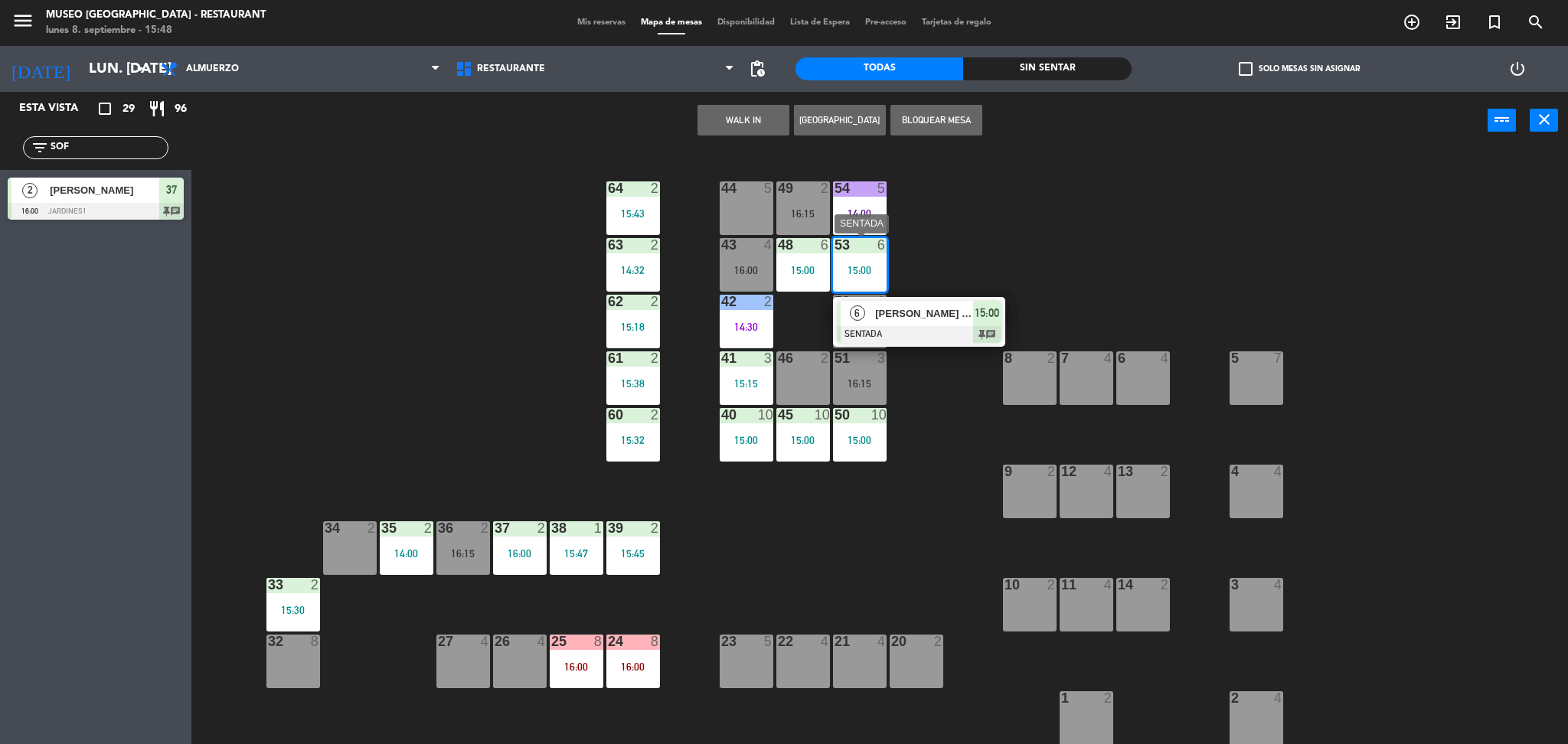
click at [895, 316] on span "[PERSON_NAME] Falcon" at bounding box center [924, 313] width 98 height 16
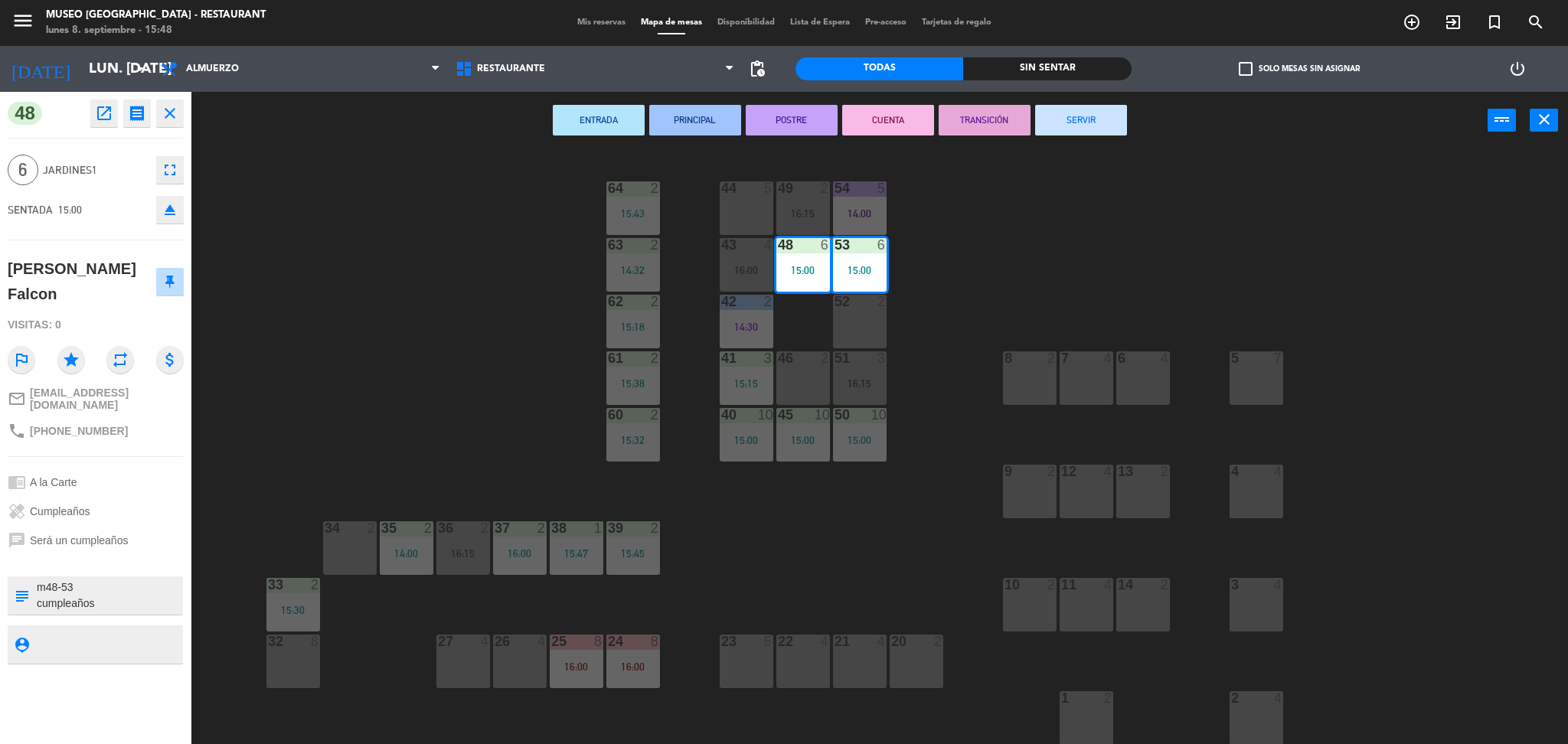
click at [921, 322] on div "44 5 49 2 16:15 54 5 14:00 64 2 15:43 48 6 15:00 53 6 15:00 63 2 14:32 43 4 16:…" at bounding box center [887, 452] width 1361 height 595
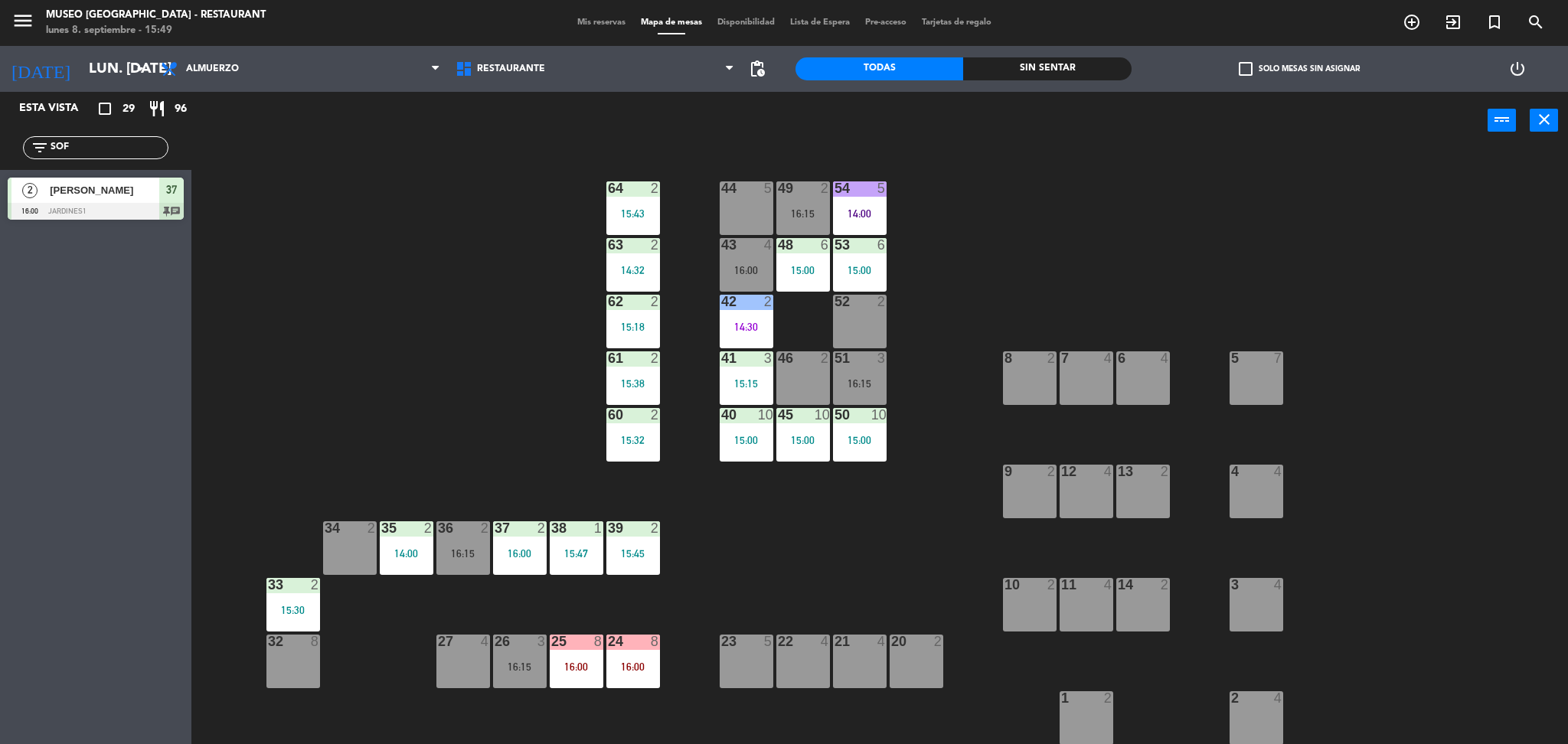
click at [441, 284] on div "44 5 49 2 16:15 54 5 14:00 64 2 15:43 48 6 15:00 53 6 15:00 63 2 14:32 43 4 16:…" at bounding box center [887, 452] width 1361 height 595
drag, startPoint x: 95, startPoint y: 150, endPoint x: 0, endPoint y: 120, distance: 99.6
click at [0, 120] on div "Esta vista crop_square 29 restaurant 96 filter_list SOF 2 [PERSON_NAME] 16:00 J…" at bounding box center [95, 160] width 192 height 135
type input "carme"
click at [49, 197] on div "4 [PERSON_NAME] 16:00 Jardines1 43 chat" at bounding box center [95, 199] width 192 height 57
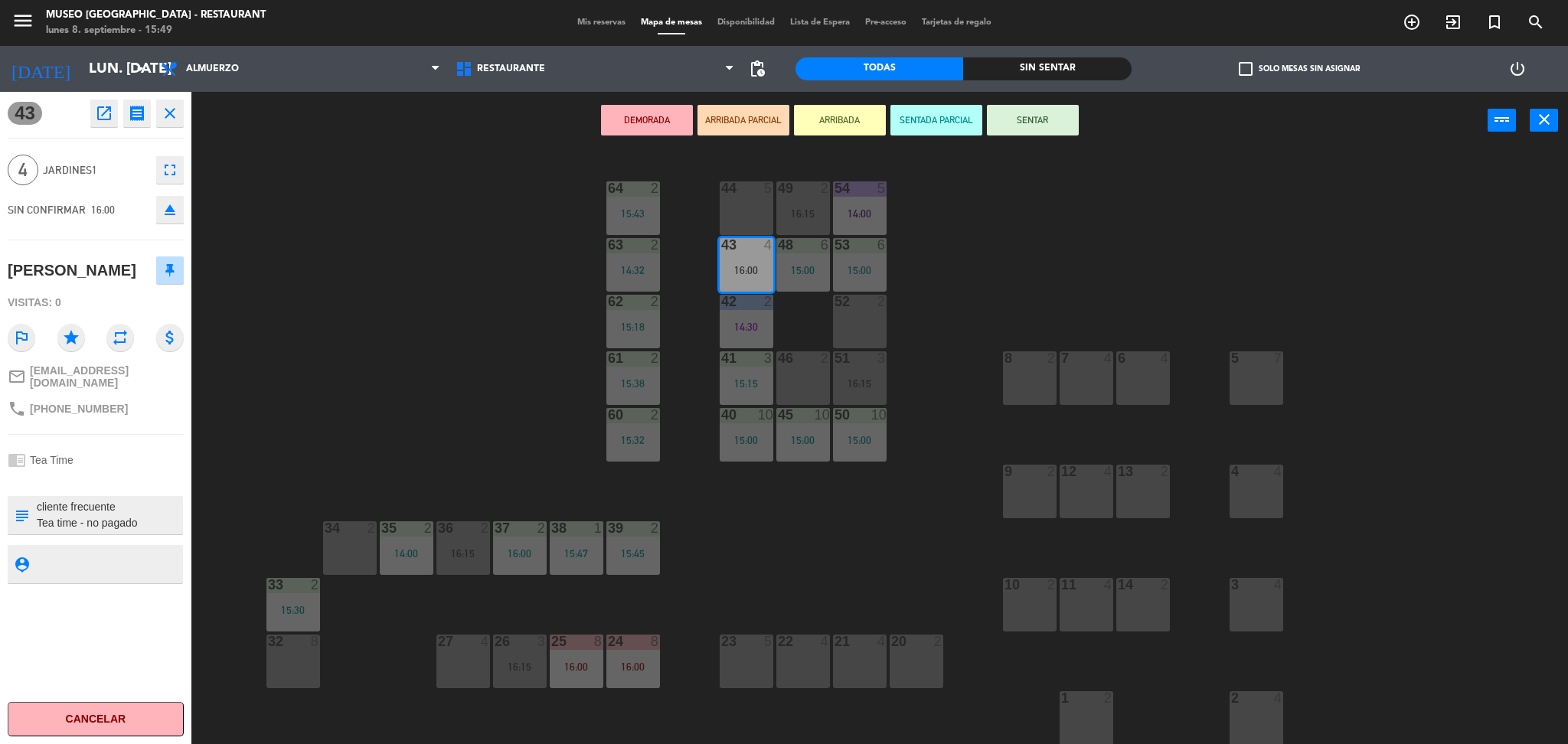
click at [81, 532] on textarea at bounding box center [108, 515] width 146 height 32
click at [771, 126] on button "ARRIBADA PARCIAL" at bounding box center [744, 120] width 92 height 30
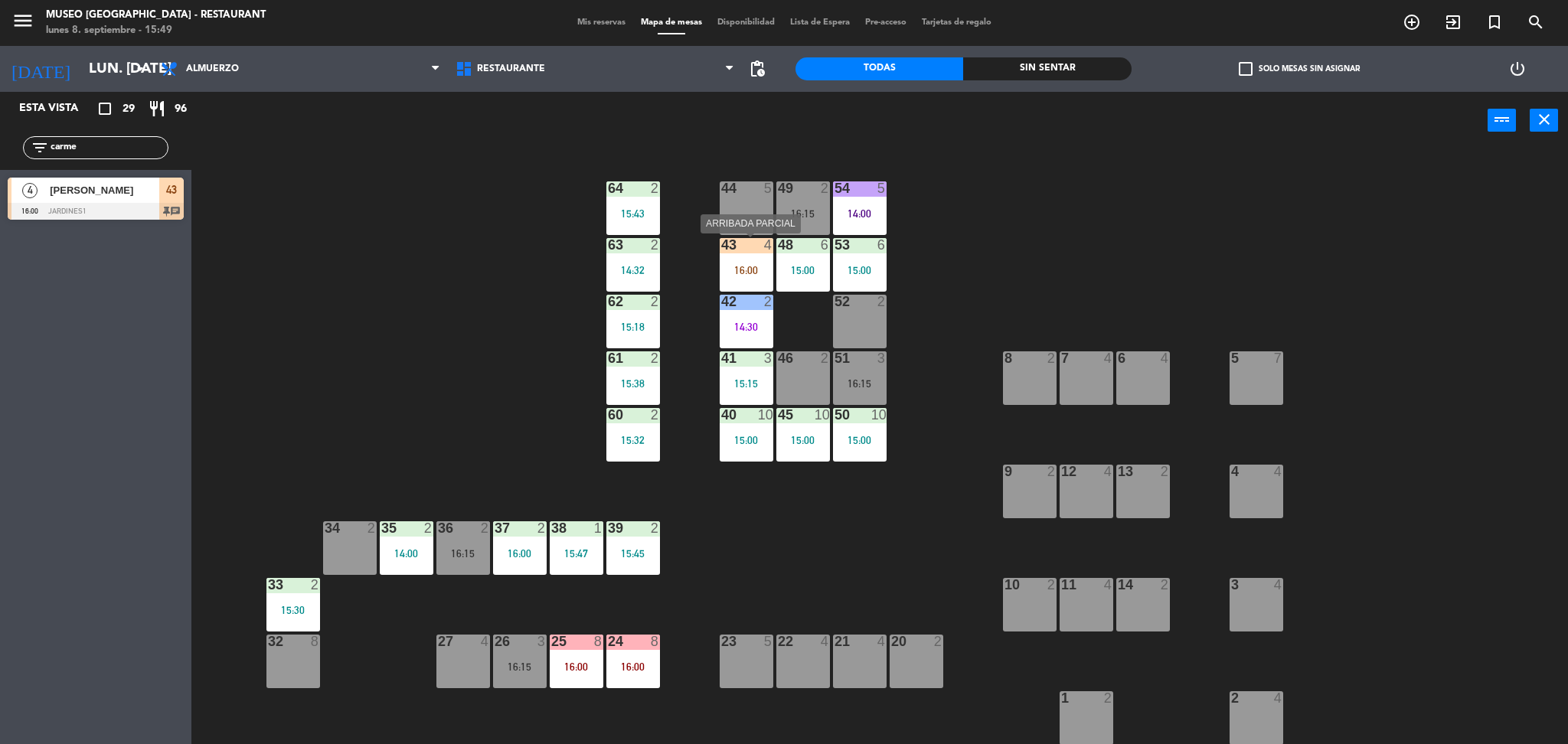
click at [751, 245] on div at bounding box center [745, 245] width 25 height 14
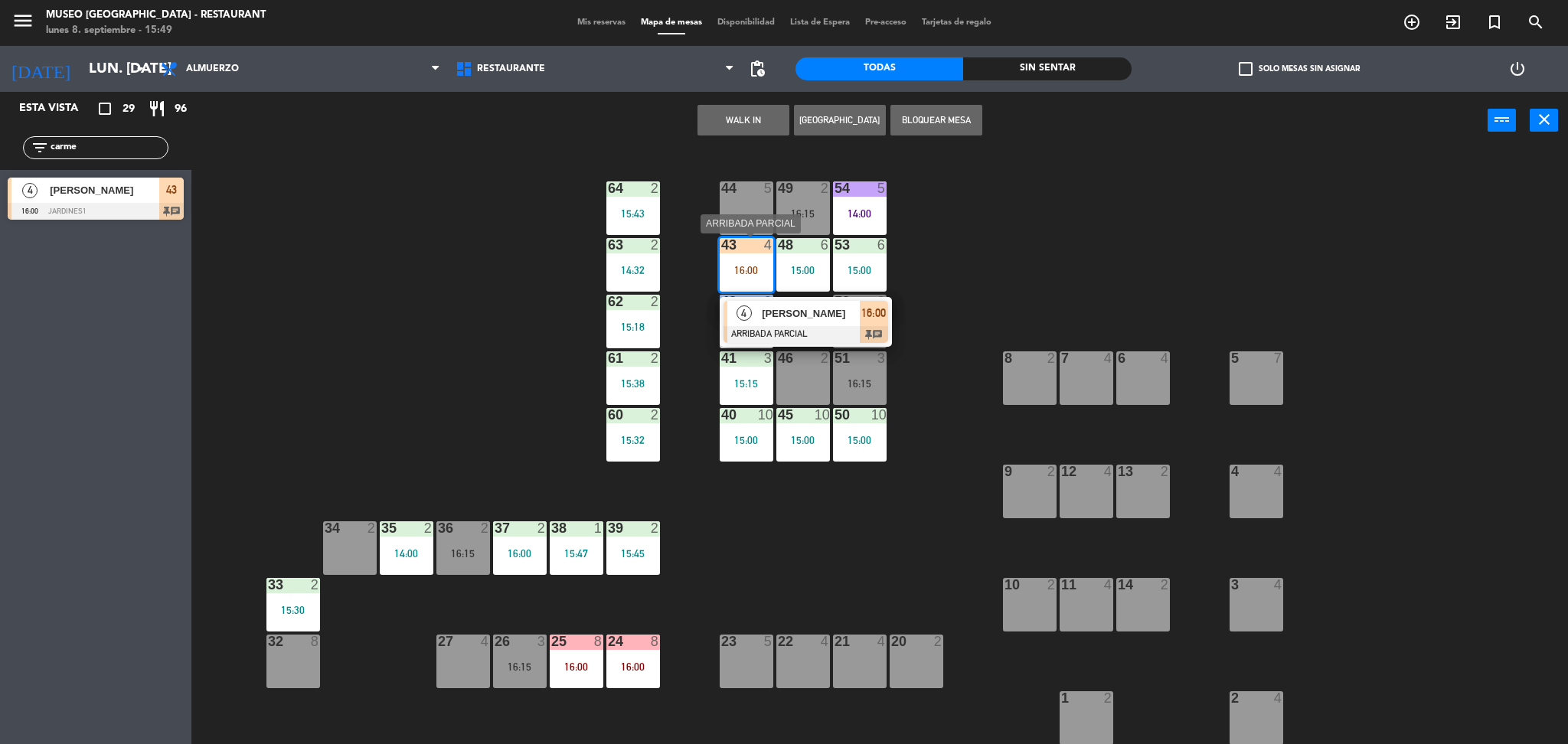
click at [794, 309] on span "[PERSON_NAME]" at bounding box center [810, 313] width 98 height 16
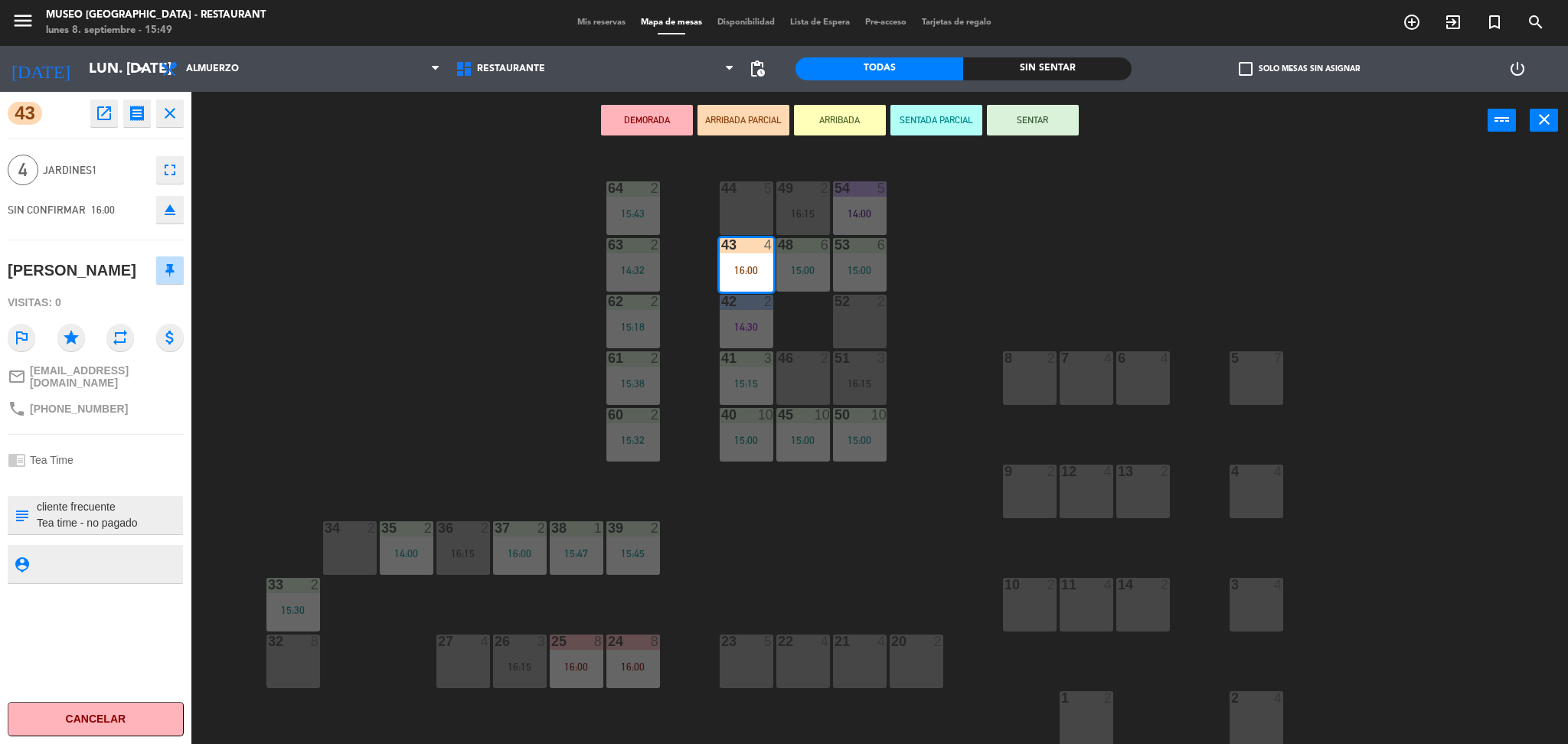
click at [111, 532] on textarea at bounding box center [108, 515] width 146 height 32
type textarea "cliente frecuente Tea time - no pagado 3 de 4 a las 15:49"
click at [101, 199] on div "SIN CONFIRMAR 16:00 eject" at bounding box center [95, 210] width 176 height 38
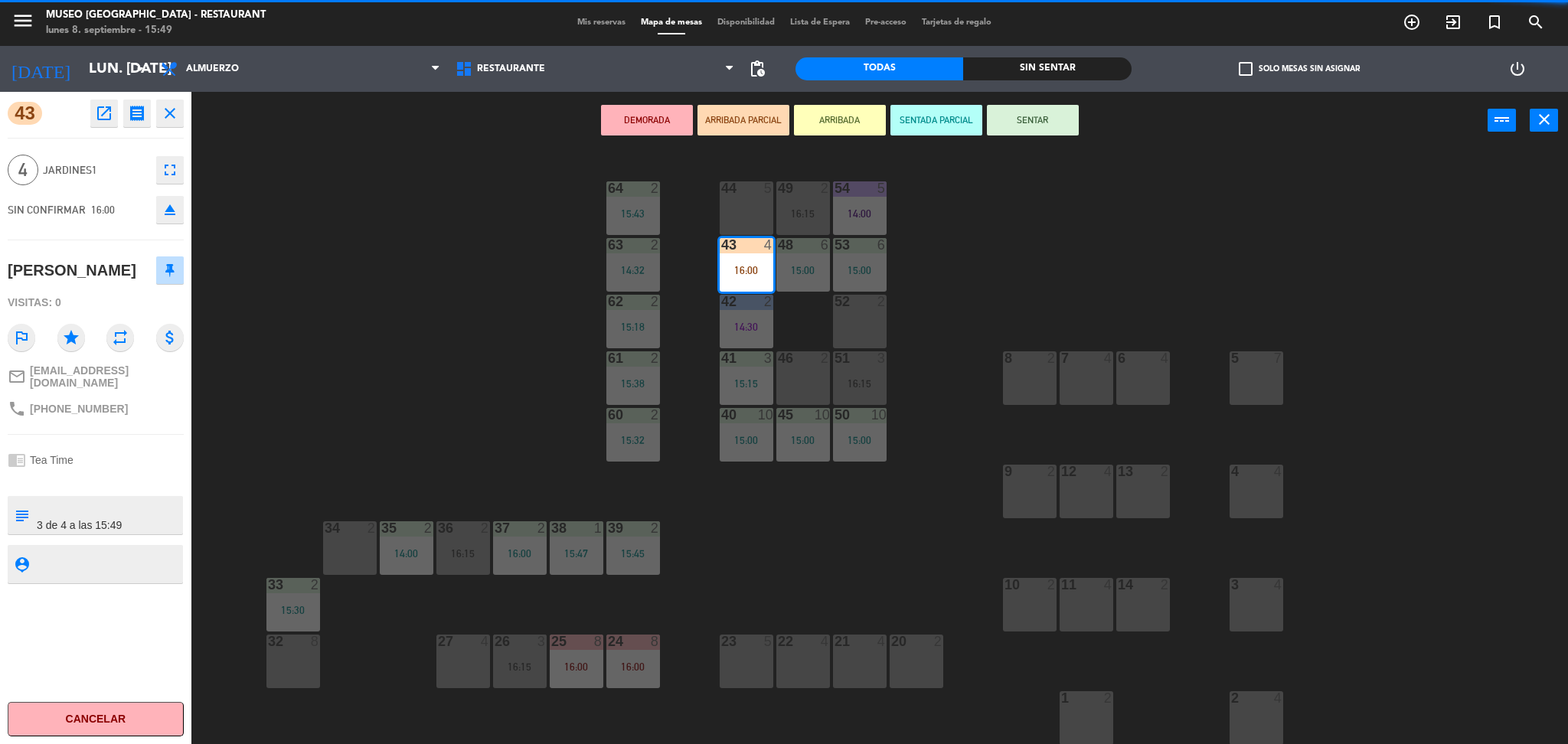
click at [400, 272] on div "44 5 49 2 16:15 54 5 14:00 64 2 15:43 48 6 15:00 53 6 15:00 63 2 14:32 43 4 16:…" at bounding box center [887, 452] width 1361 height 595
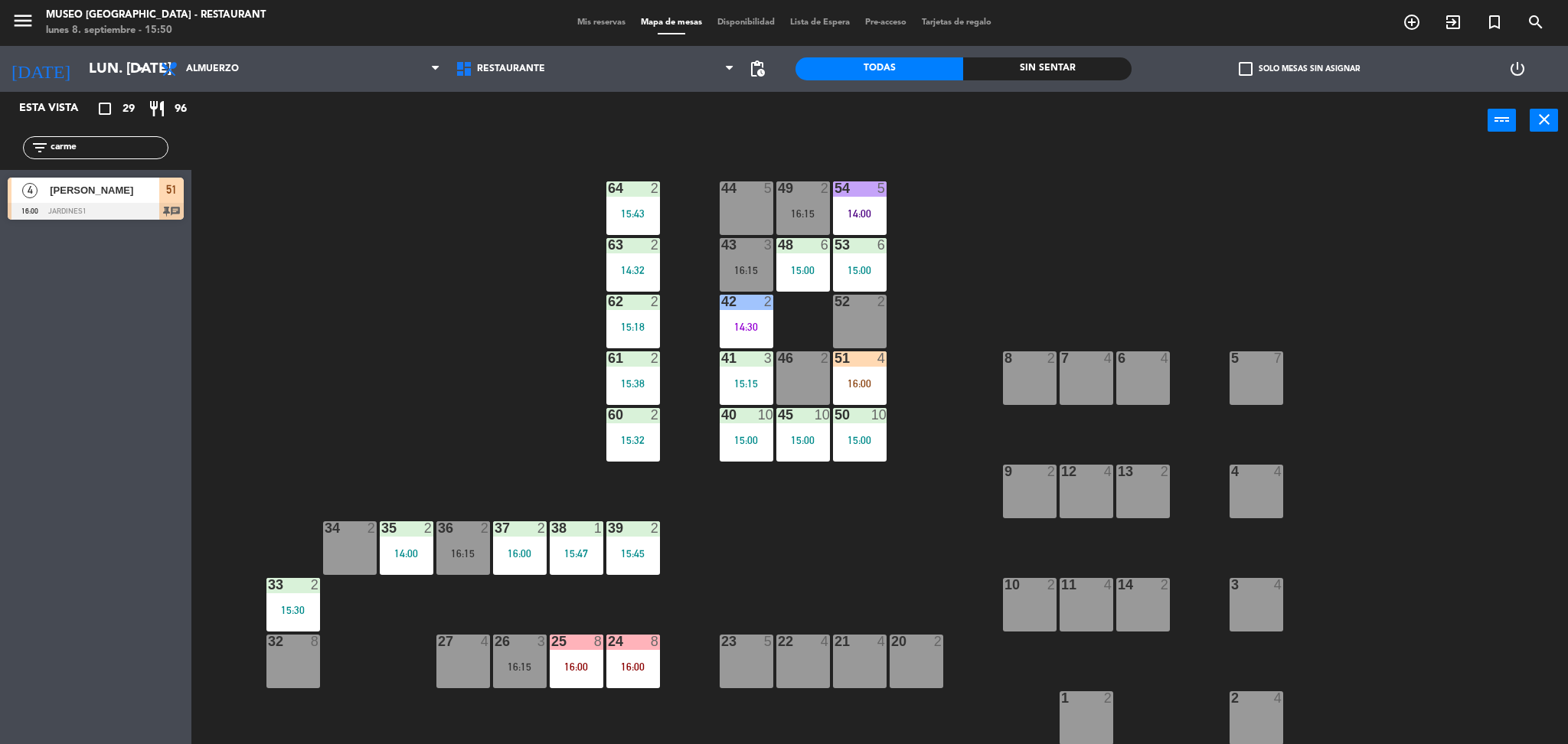
click at [400, 272] on div "44 5 49 2 16:15 54 5 14:00 64 2 15:43 48 6 15:00 53 6 15:00 63 2 14:32 43 3 16:…" at bounding box center [887, 452] width 1361 height 595
